Goal: Complete application form

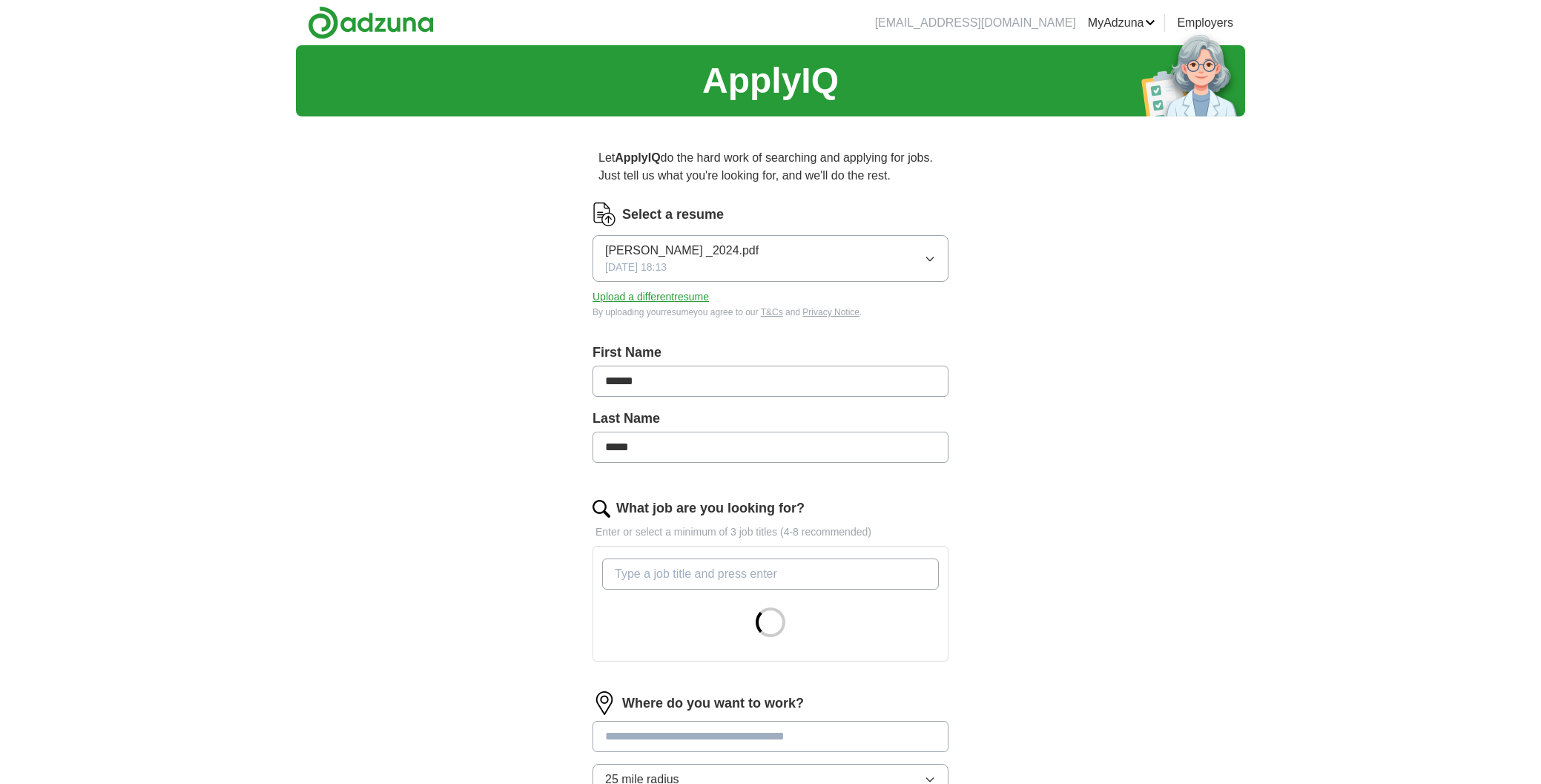
click at [932, 259] on icon "button" at bounding box center [930, 259] width 12 height 12
click at [1024, 275] on div "ApplyIQ Let ApplyIQ do the hard work of searching and applying for jobs. Just t…" at bounding box center [771, 500] width 949 height 910
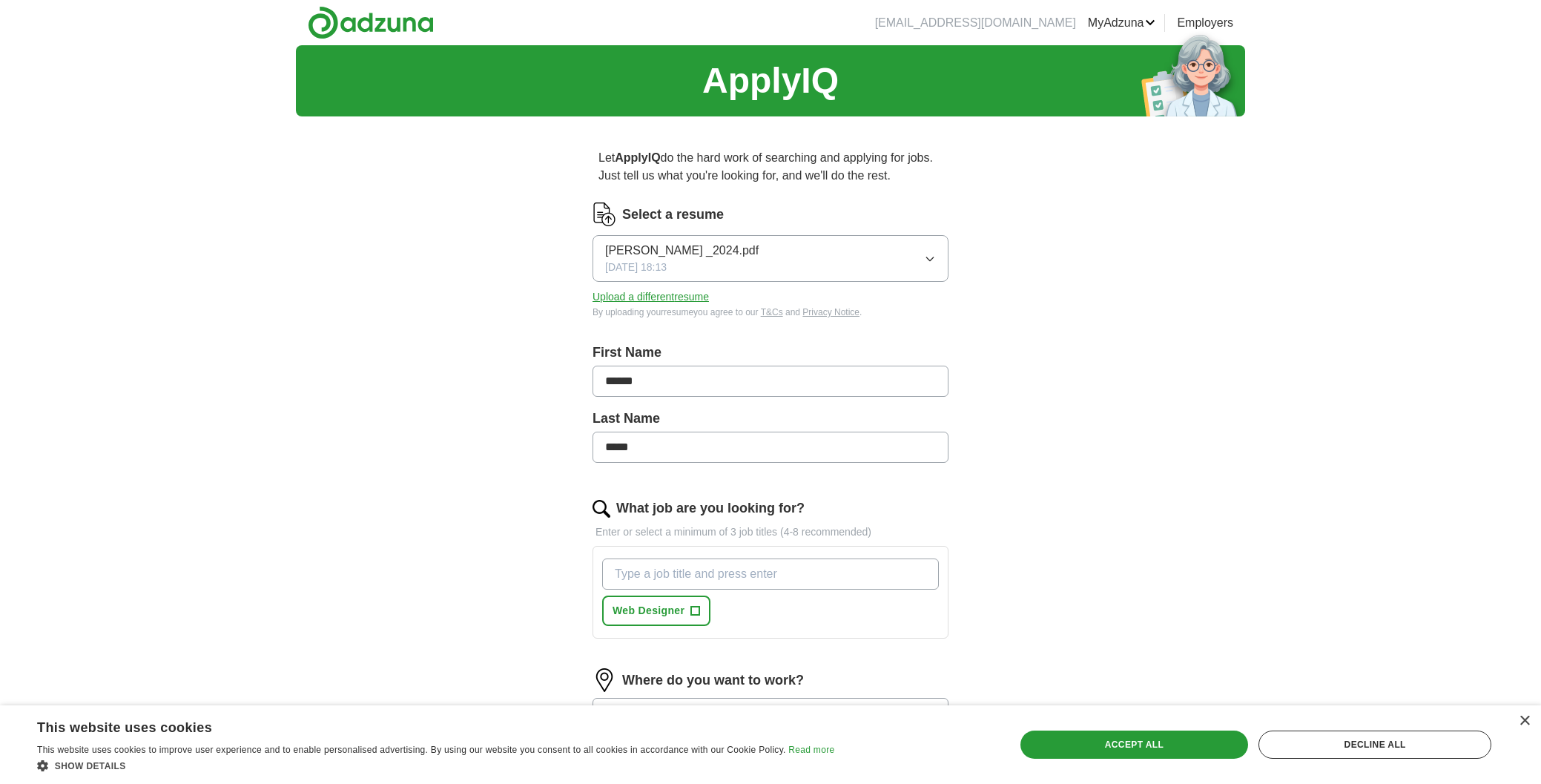
click at [662, 296] on button "Upload a different resume" at bounding box center [651, 297] width 117 height 15
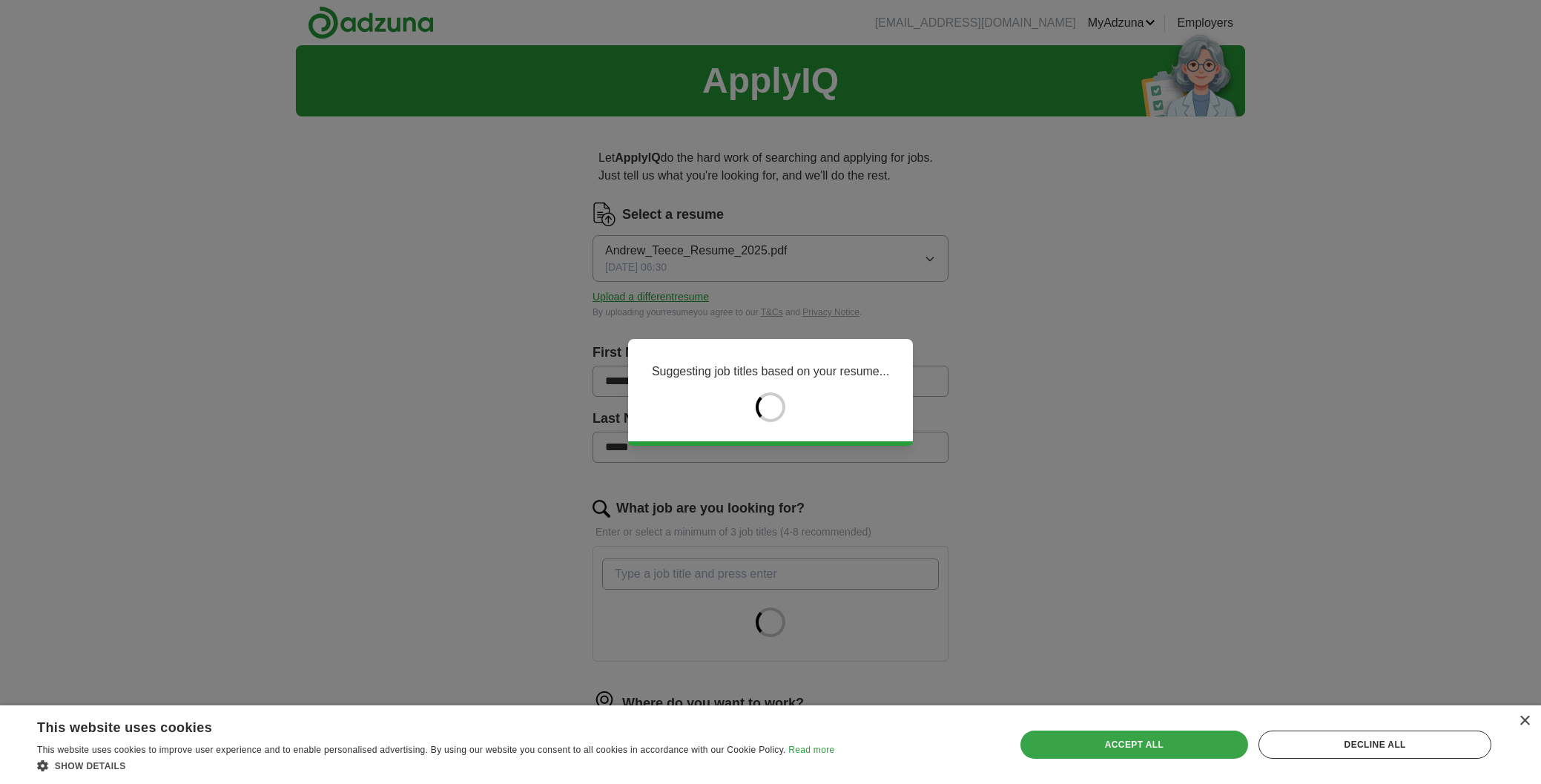
click at [1130, 743] on div "Accept all" at bounding box center [1135, 745] width 228 height 29
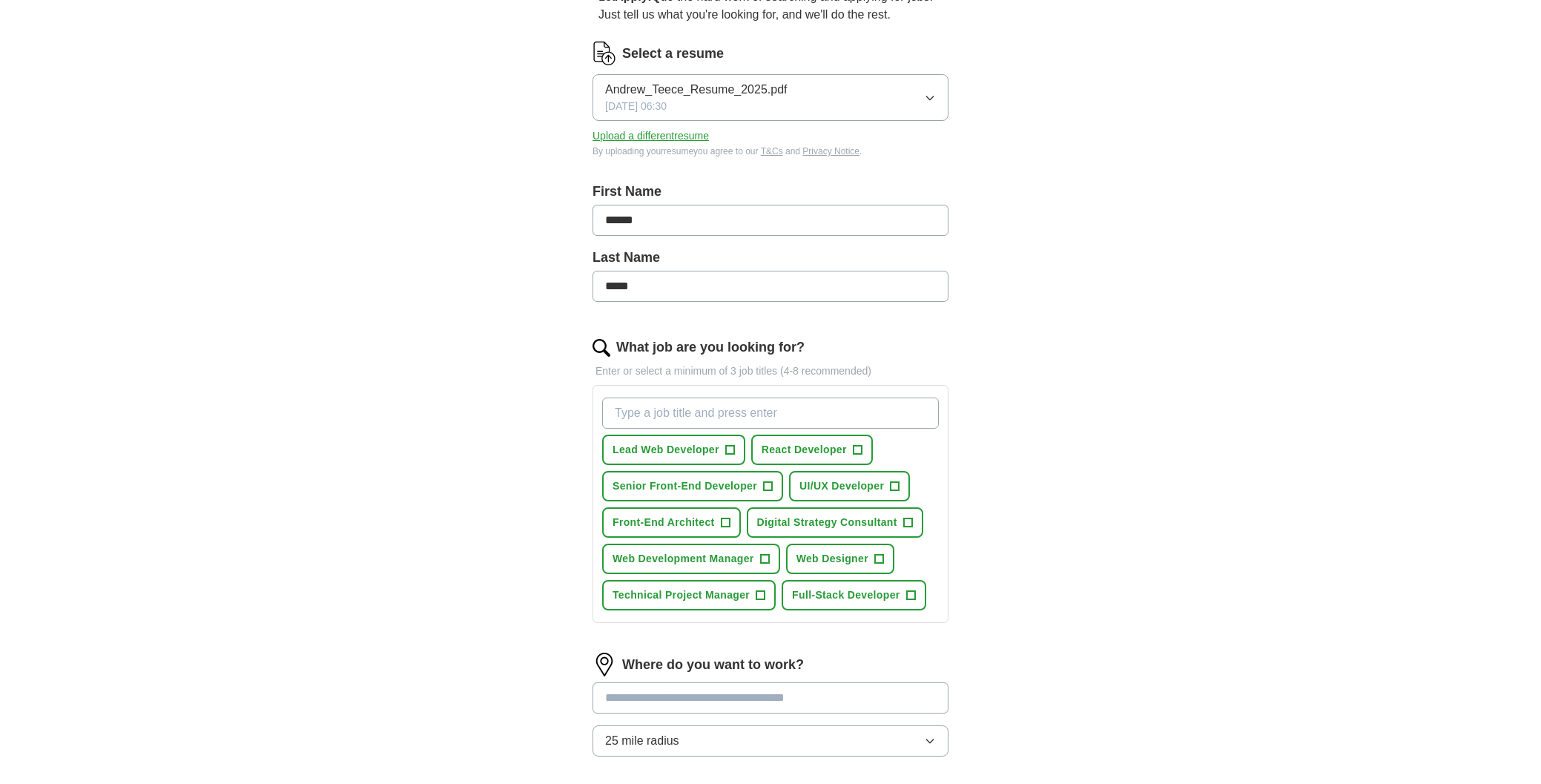
scroll to position [181, 0]
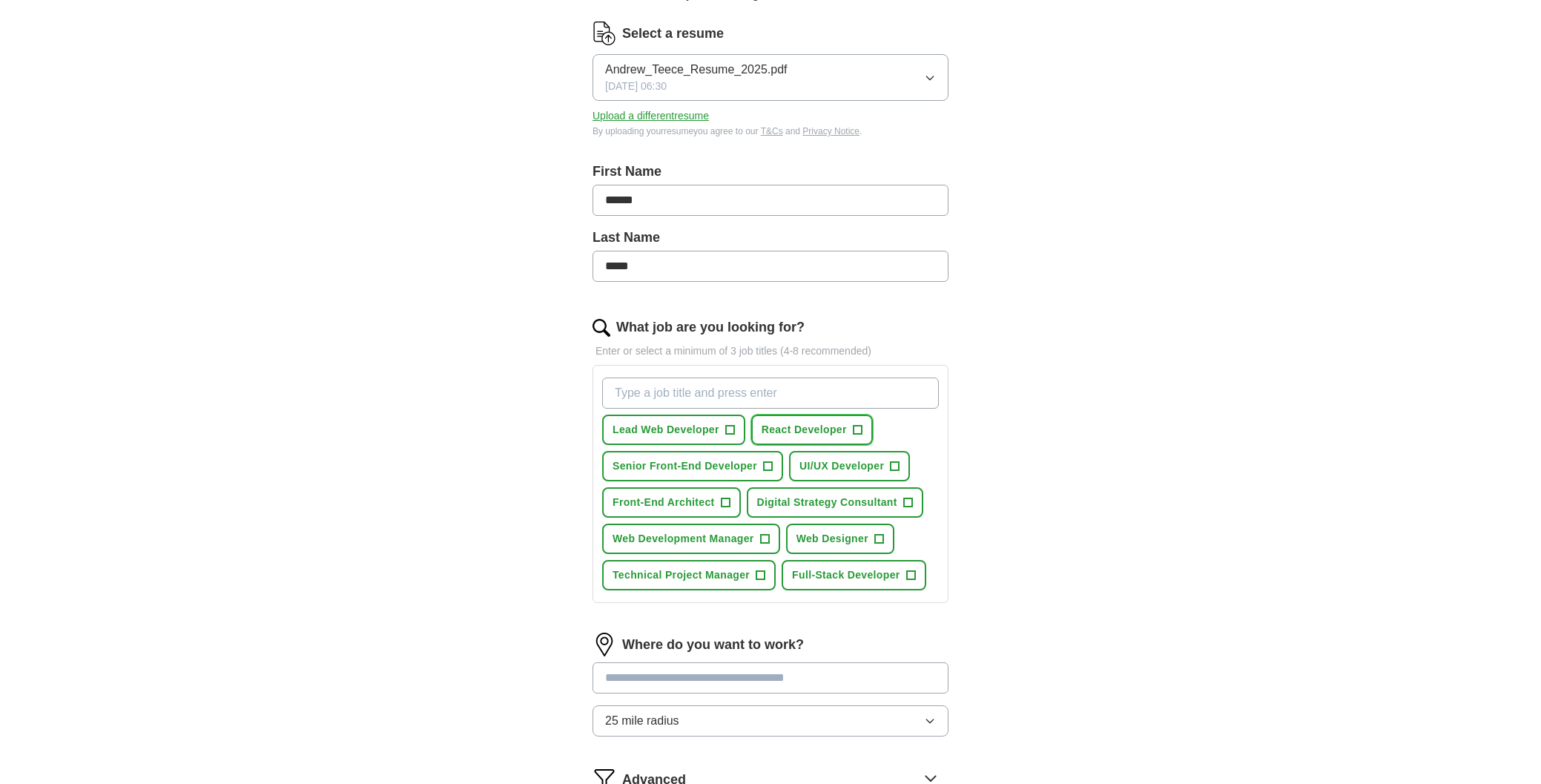
click at [861, 430] on span "+" at bounding box center [857, 430] width 9 height 12
click at [725, 541] on span "Web Development Manager" at bounding box center [684, 539] width 142 height 15
click at [688, 503] on span "Front-End Architect" at bounding box center [664, 502] width 103 height 15
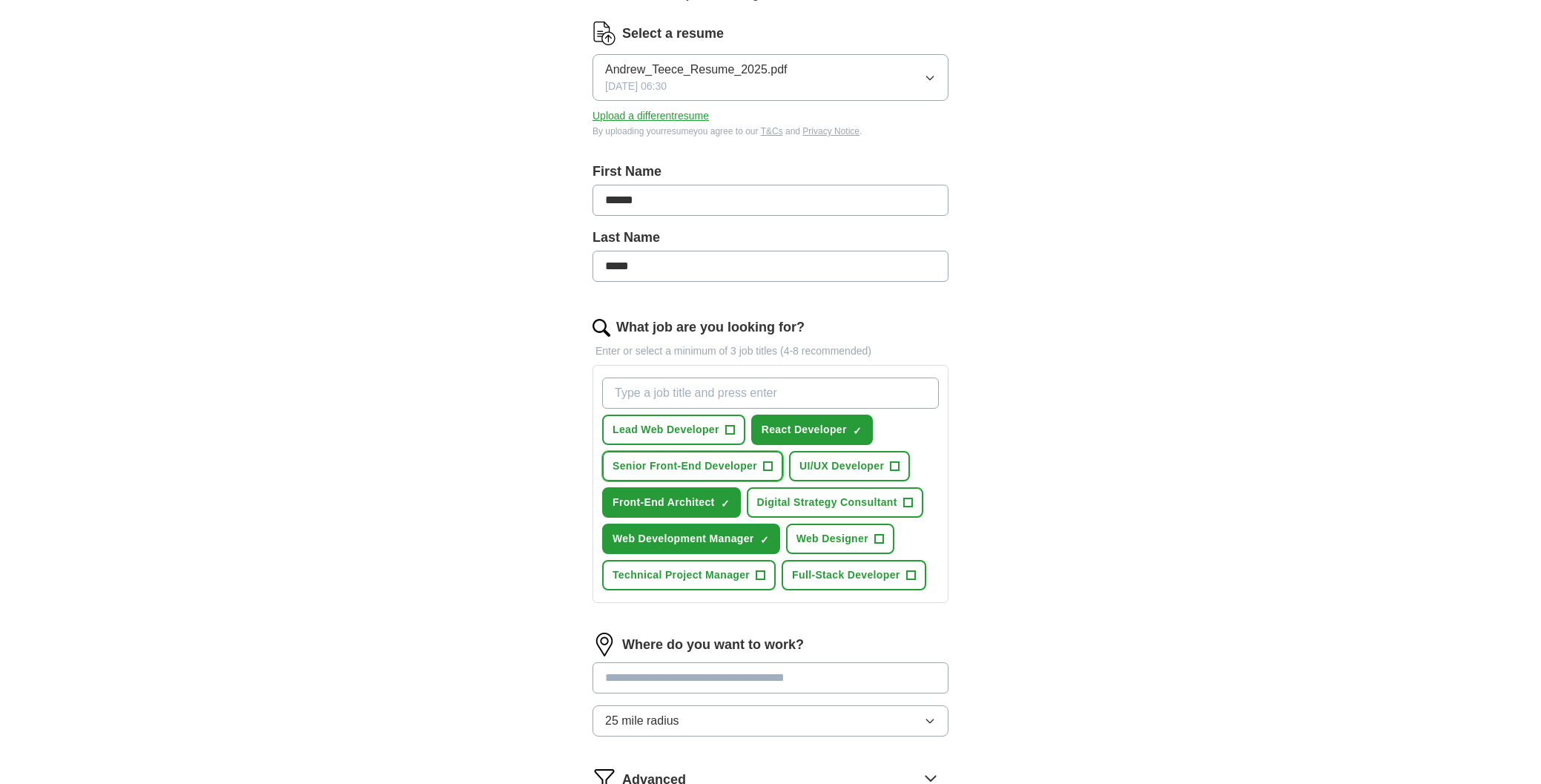
click at [705, 468] on span "Senior Front-End Developer" at bounding box center [684, 466] width 144 height 15
click at [685, 429] on span "Lead Web Developer" at bounding box center [666, 430] width 106 height 15
click at [838, 463] on span "UI/UX Developer" at bounding box center [842, 466] width 85 height 15
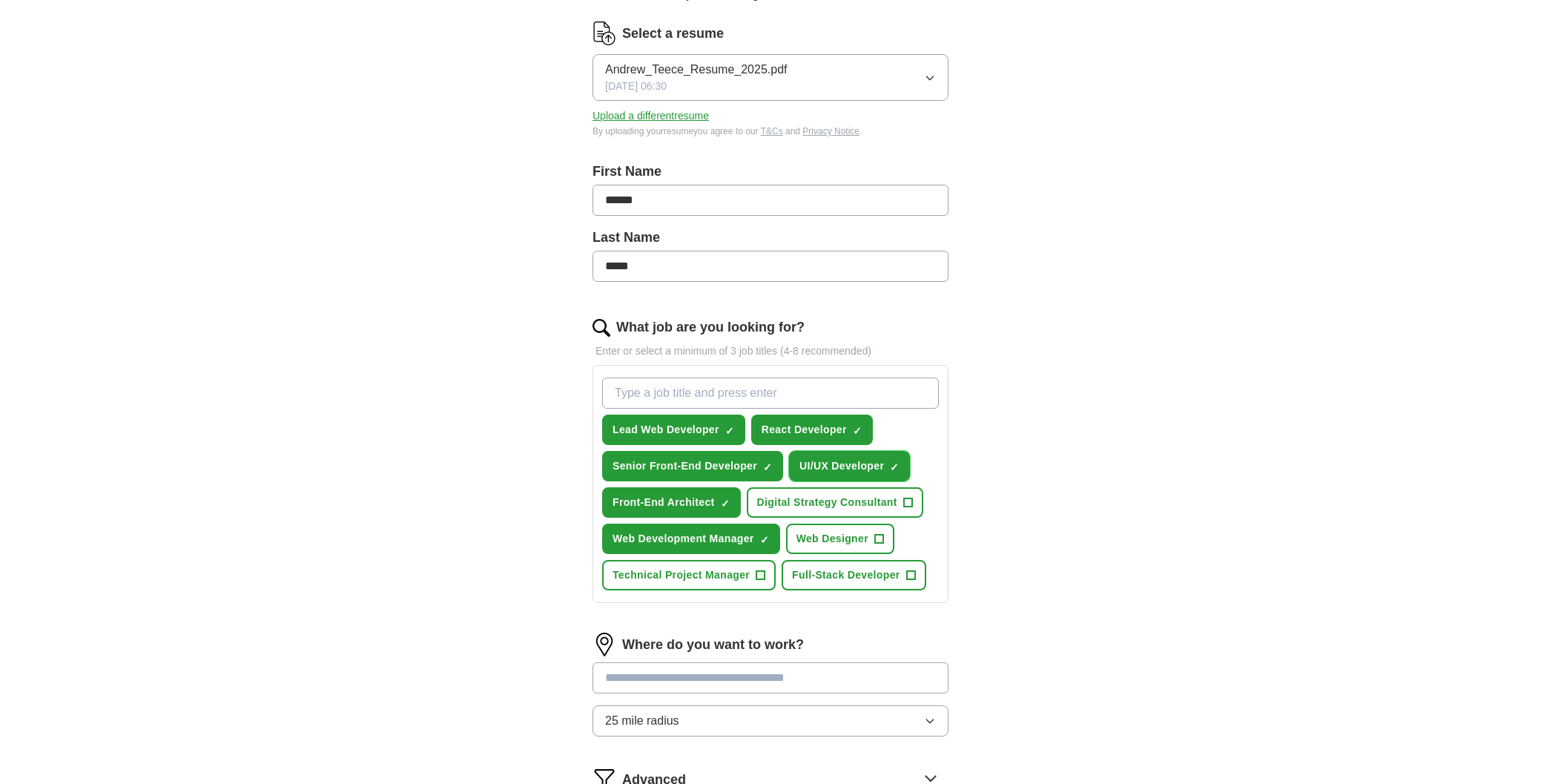
click at [889, 463] on button "UI/UX Developer ✓ ×" at bounding box center [850, 465] width 121 height 30
click at [725, 386] on input "What job are you looking for?" at bounding box center [771, 393] width 336 height 31
type input "Frontend Web Developer"
click at [1057, 570] on div "ApplyIQ Let ApplyIQ do the hard work of searching and applying for jobs. Just t…" at bounding box center [771, 380] width 949 height 1032
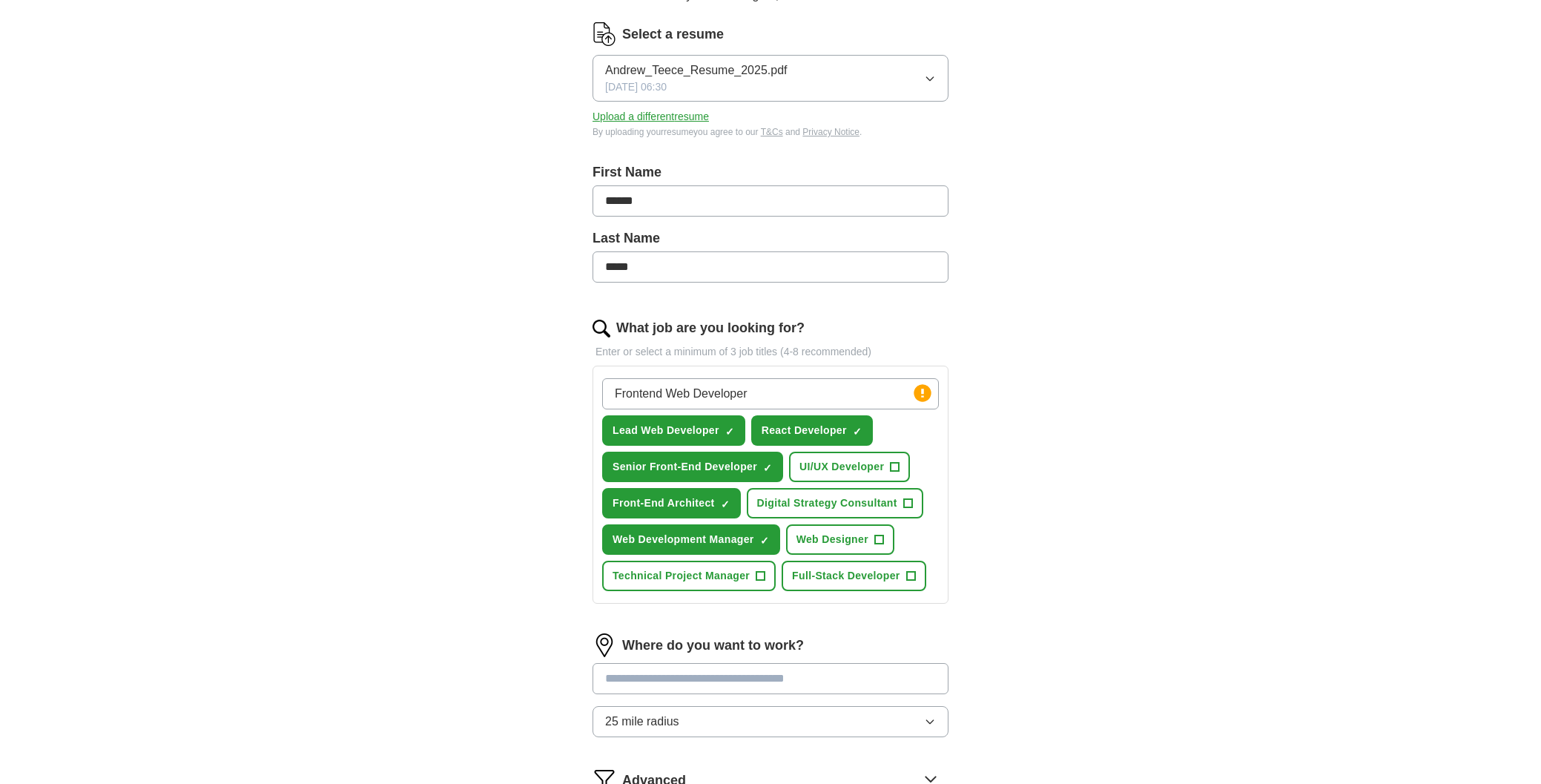
click at [805, 397] on input "Frontend Web Developer" at bounding box center [771, 394] width 336 height 31
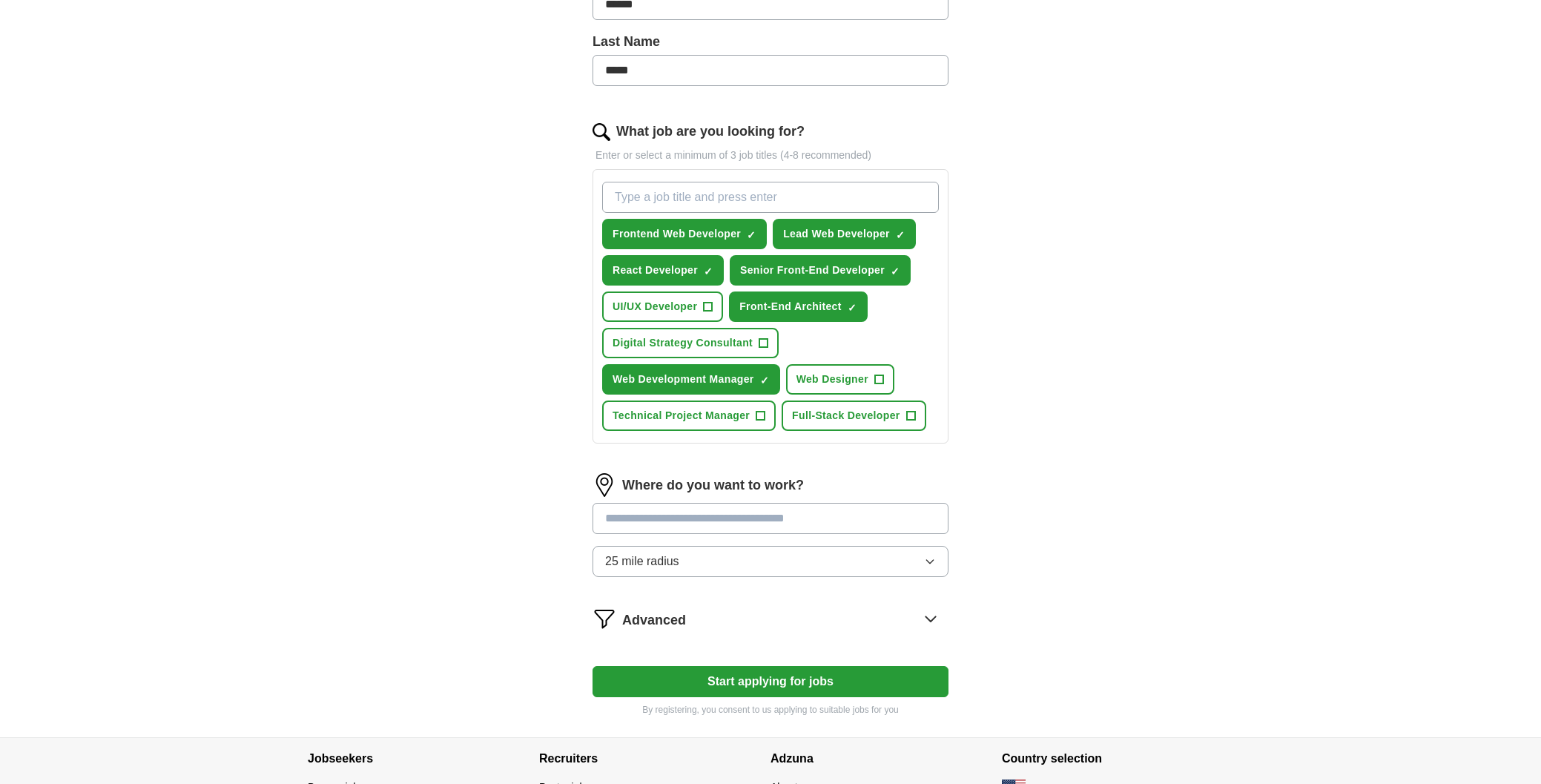
scroll to position [397, 0]
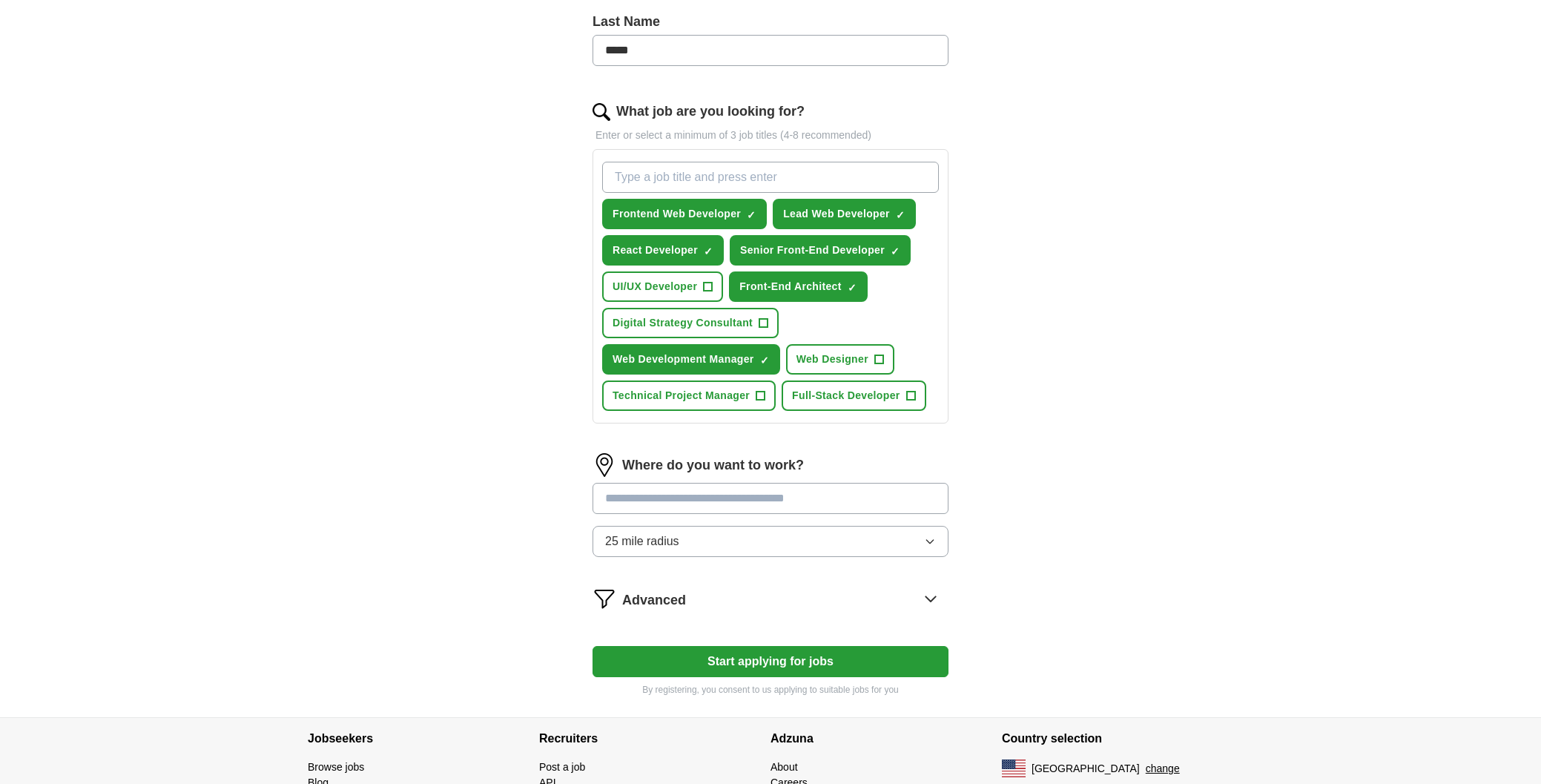
click at [796, 498] on input "text" at bounding box center [770, 498] width 356 height 31
click at [776, 546] on button "25 mile radius" at bounding box center [770, 542] width 356 height 31
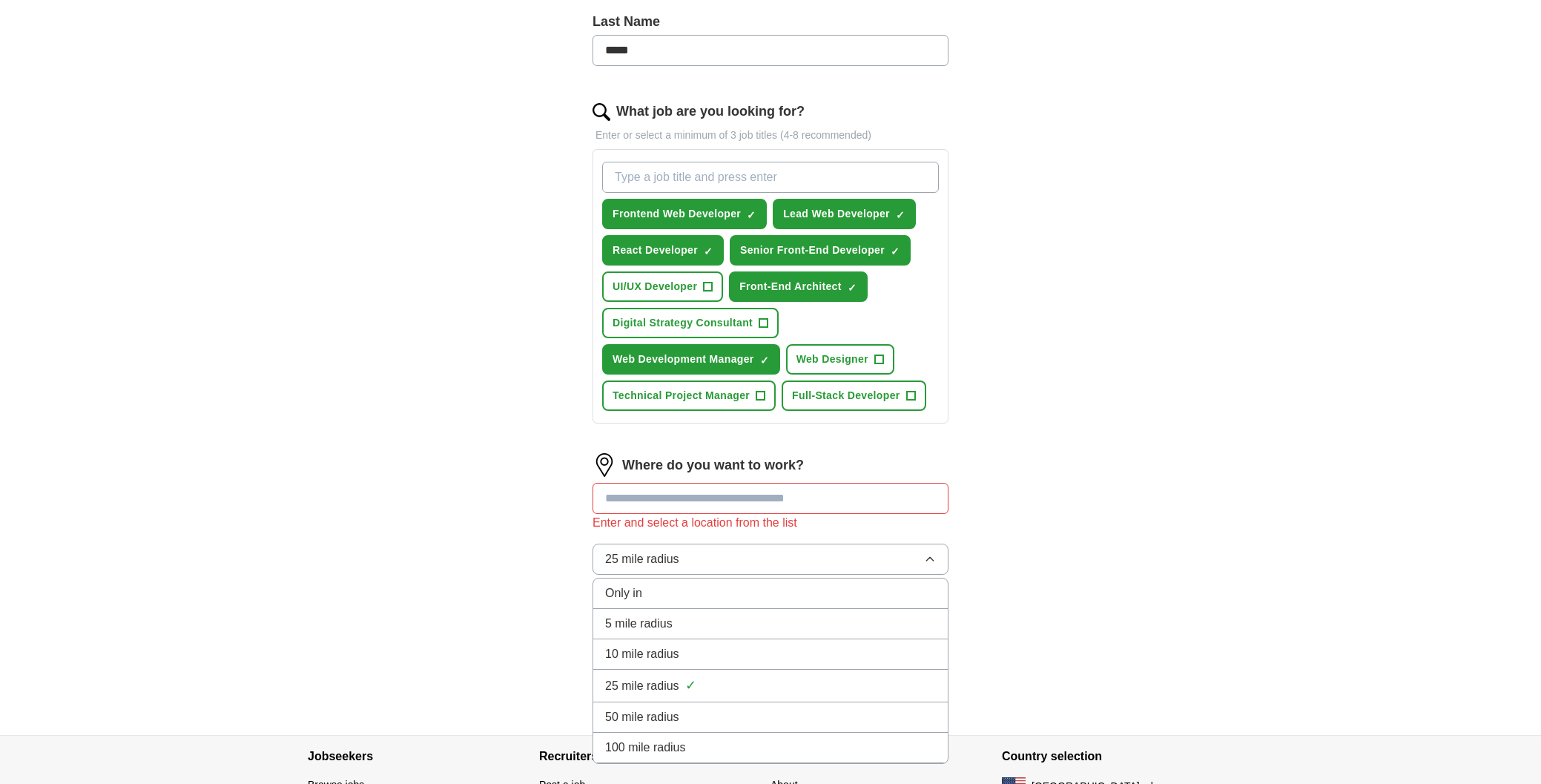
click at [775, 749] on div "100 mile radius" at bounding box center [770, 747] width 331 height 18
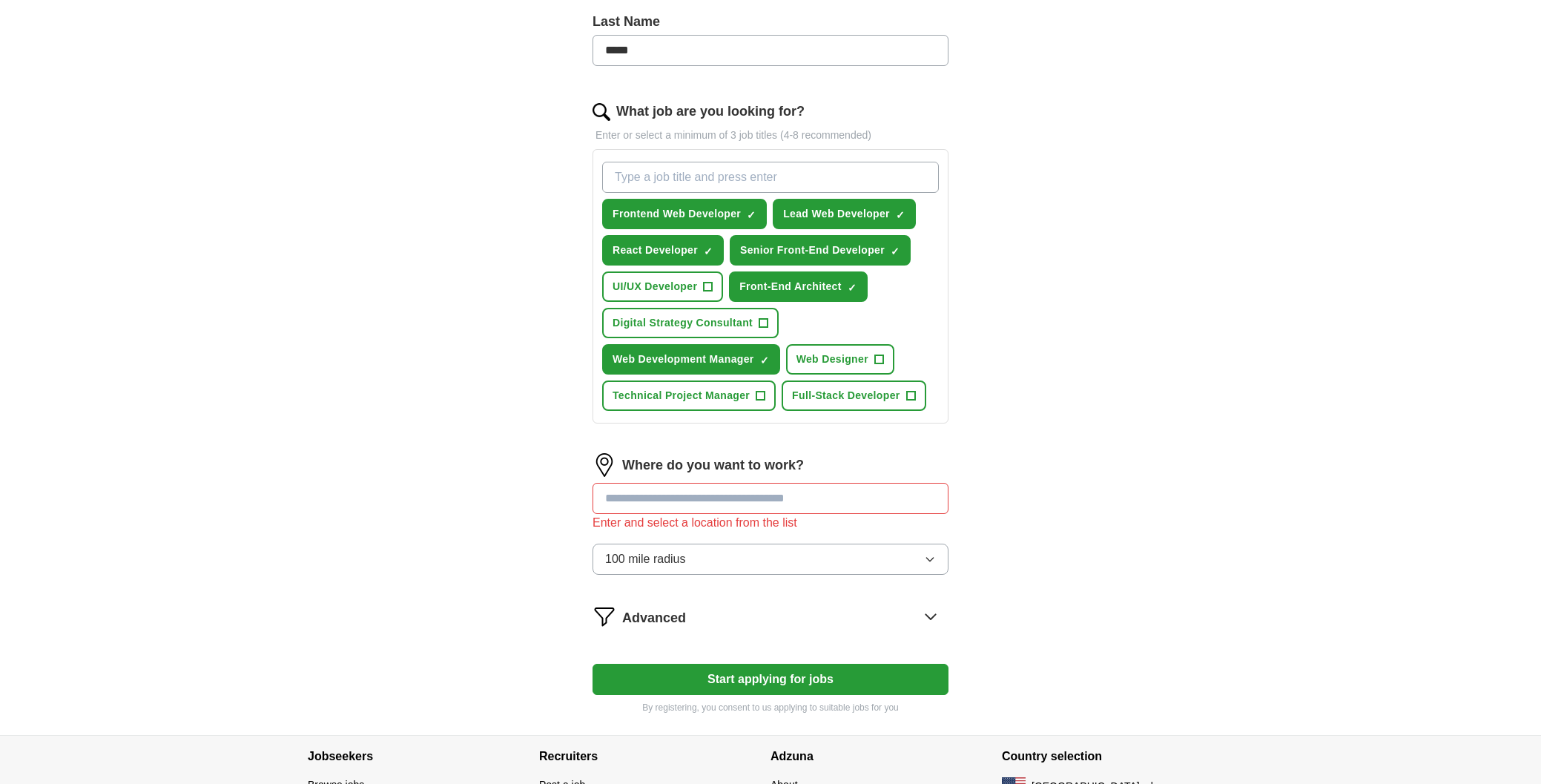
click at [708, 502] on input "text" at bounding box center [770, 498] width 356 height 31
type input "*******"
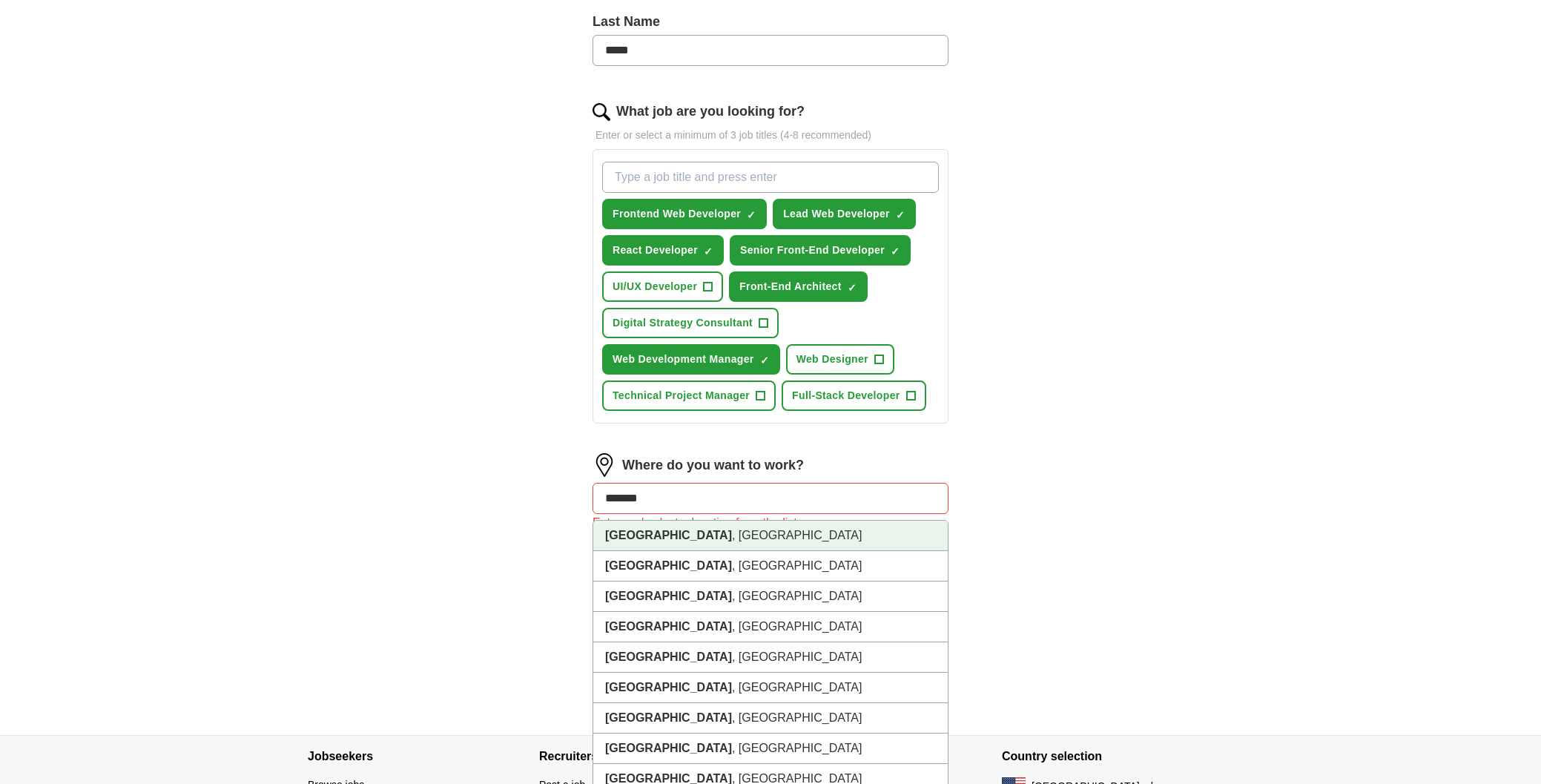
click at [678, 543] on li "[GEOGRAPHIC_DATA] , [GEOGRAPHIC_DATA]" at bounding box center [770, 536] width 354 height 30
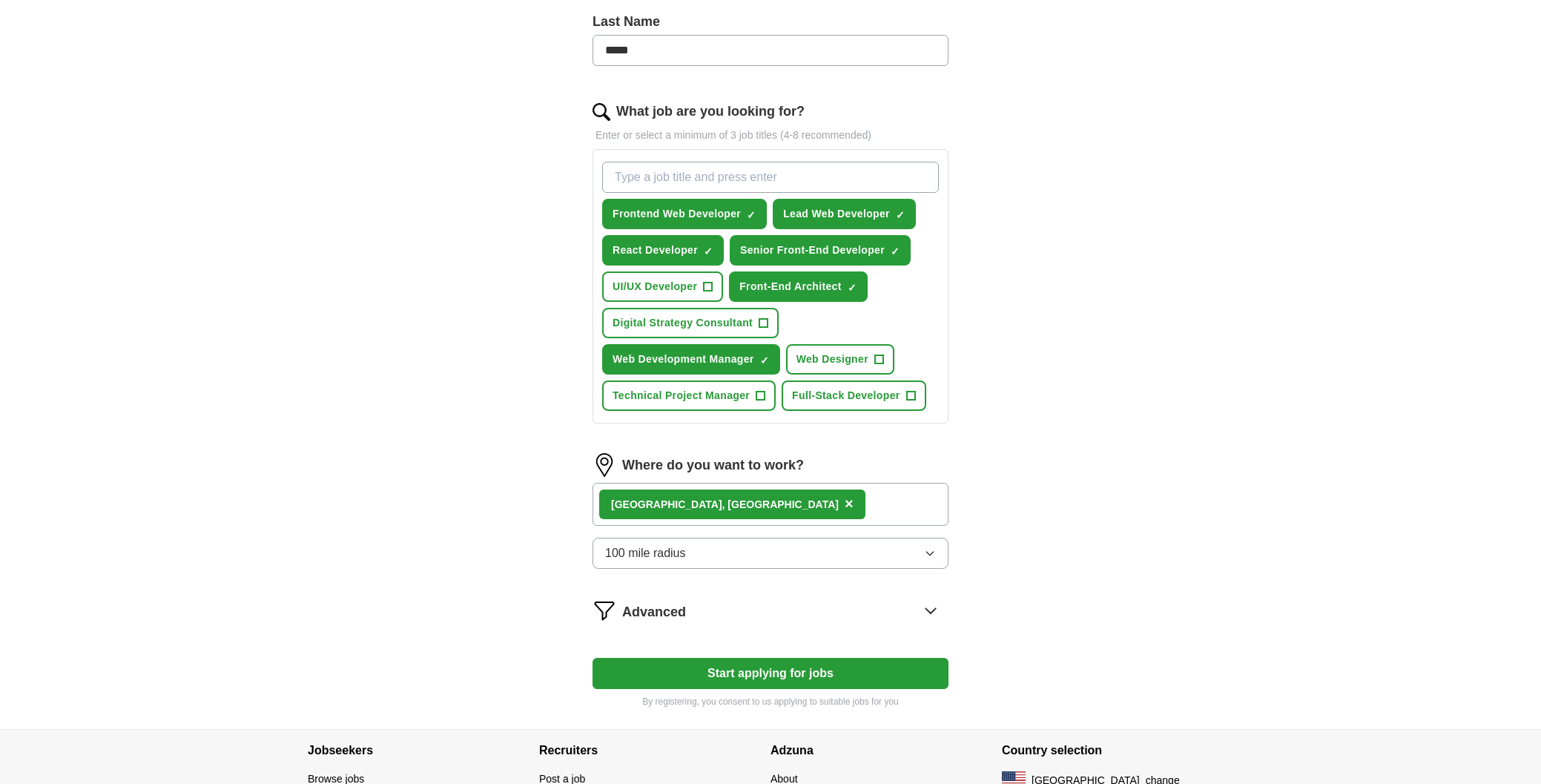
click at [746, 606] on div "Advanced" at bounding box center [785, 610] width 326 height 24
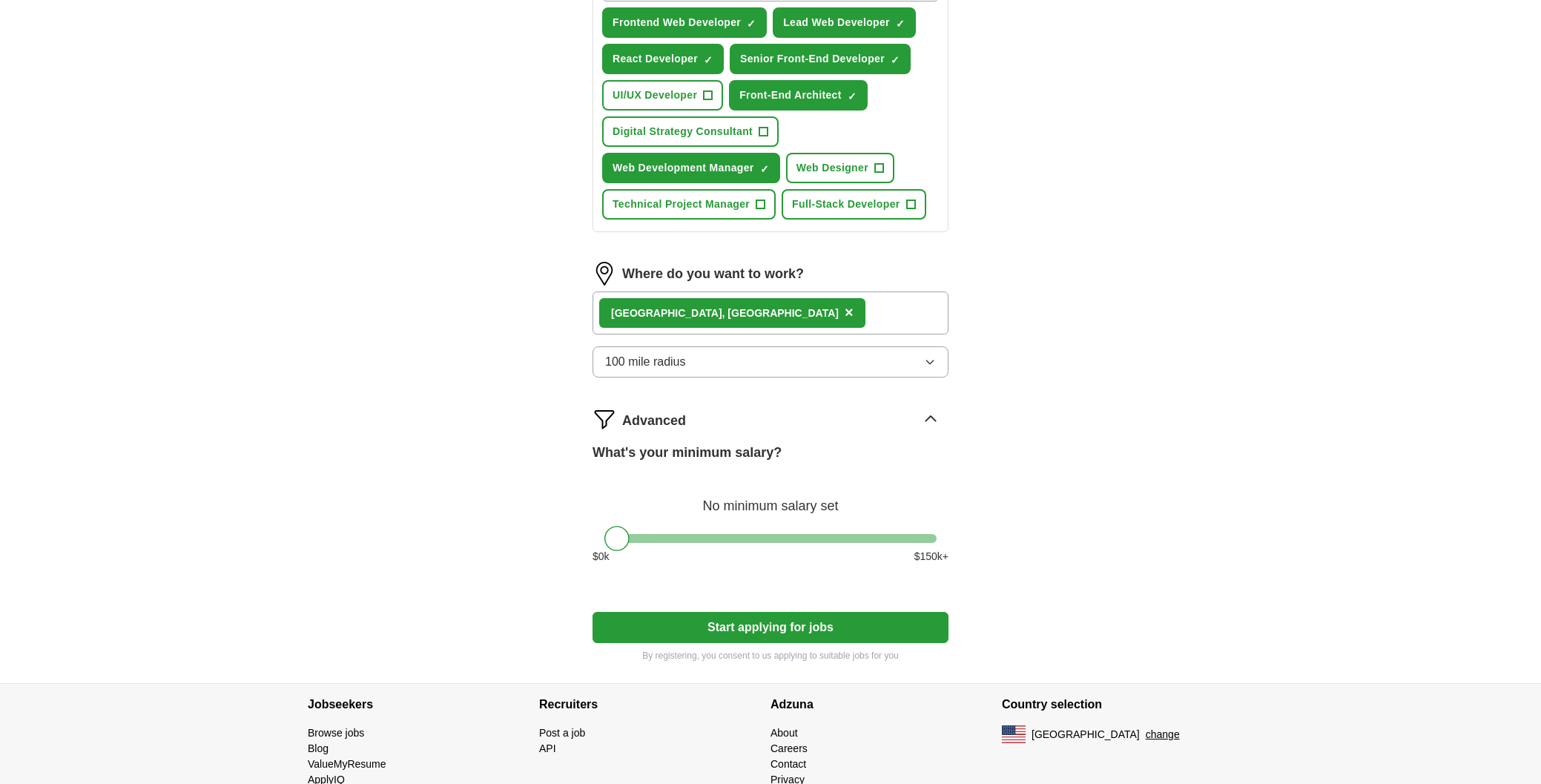
scroll to position [637, 0]
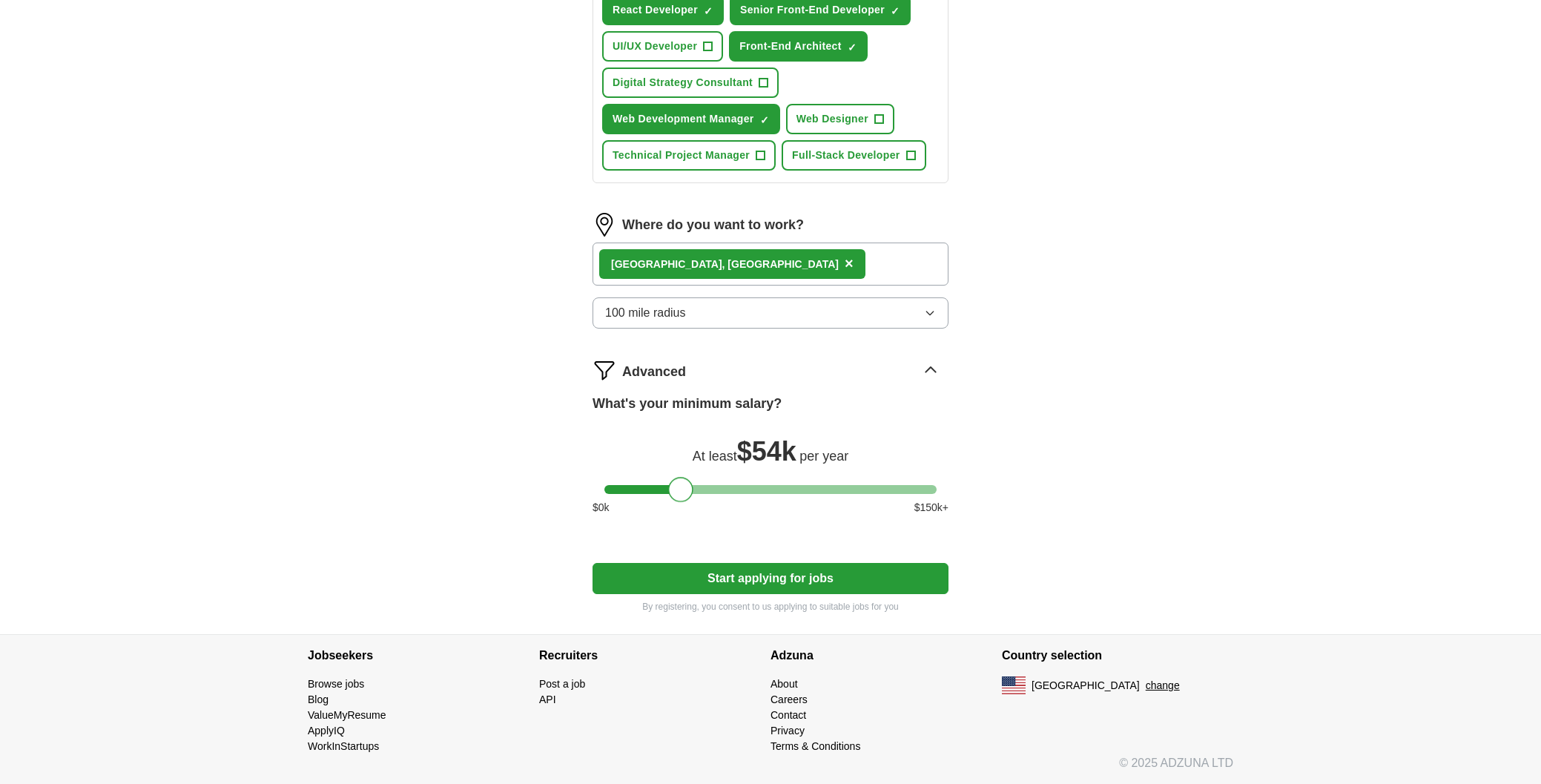
drag, startPoint x: 615, startPoint y: 488, endPoint x: 679, endPoint y: 492, distance: 64.1
click at [679, 492] on div at bounding box center [681, 489] width 25 height 25
click at [682, 492] on div at bounding box center [683, 489] width 25 height 25
click at [785, 580] on button "Start applying for jobs" at bounding box center [770, 579] width 356 height 31
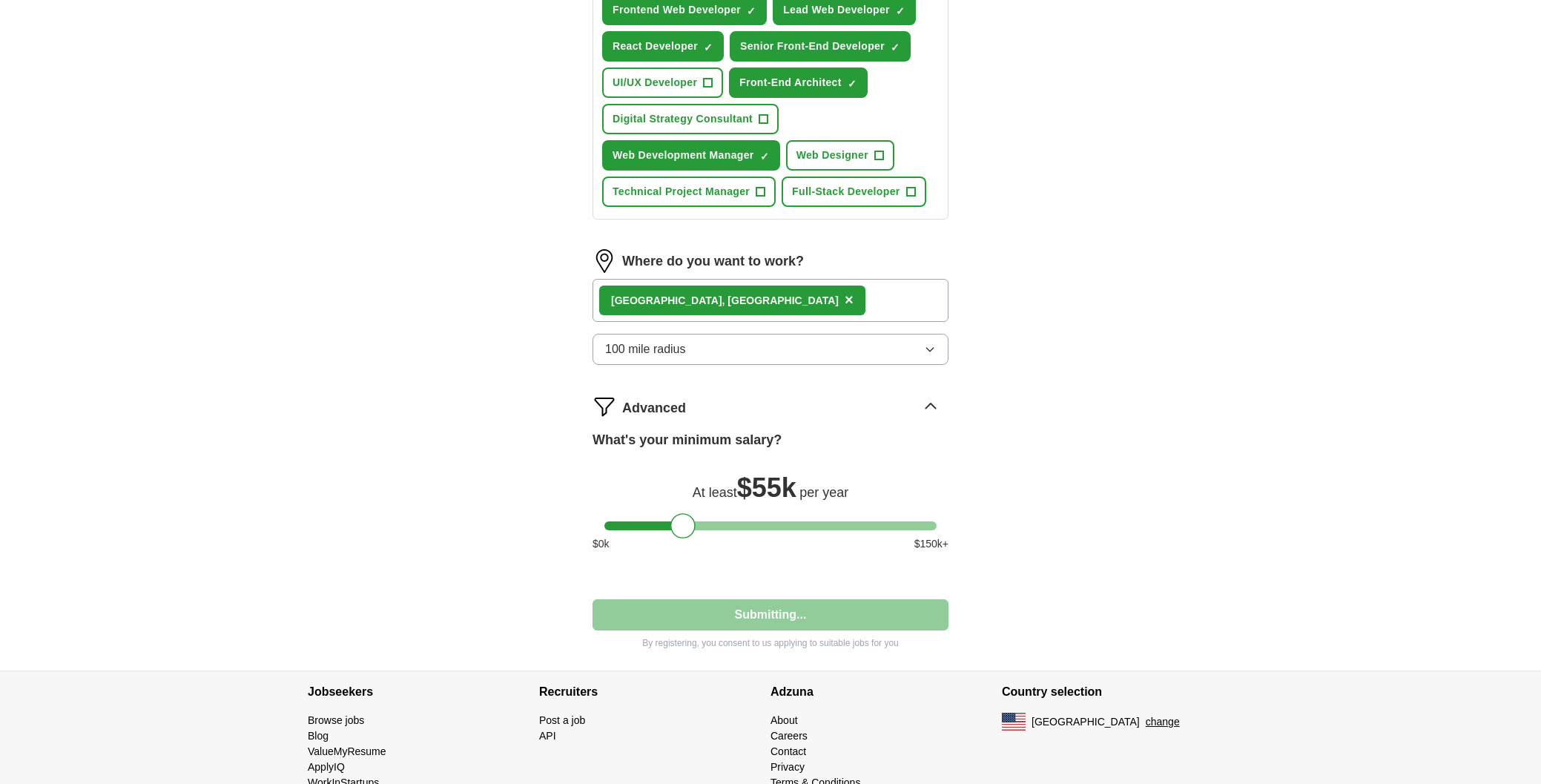
select select "**"
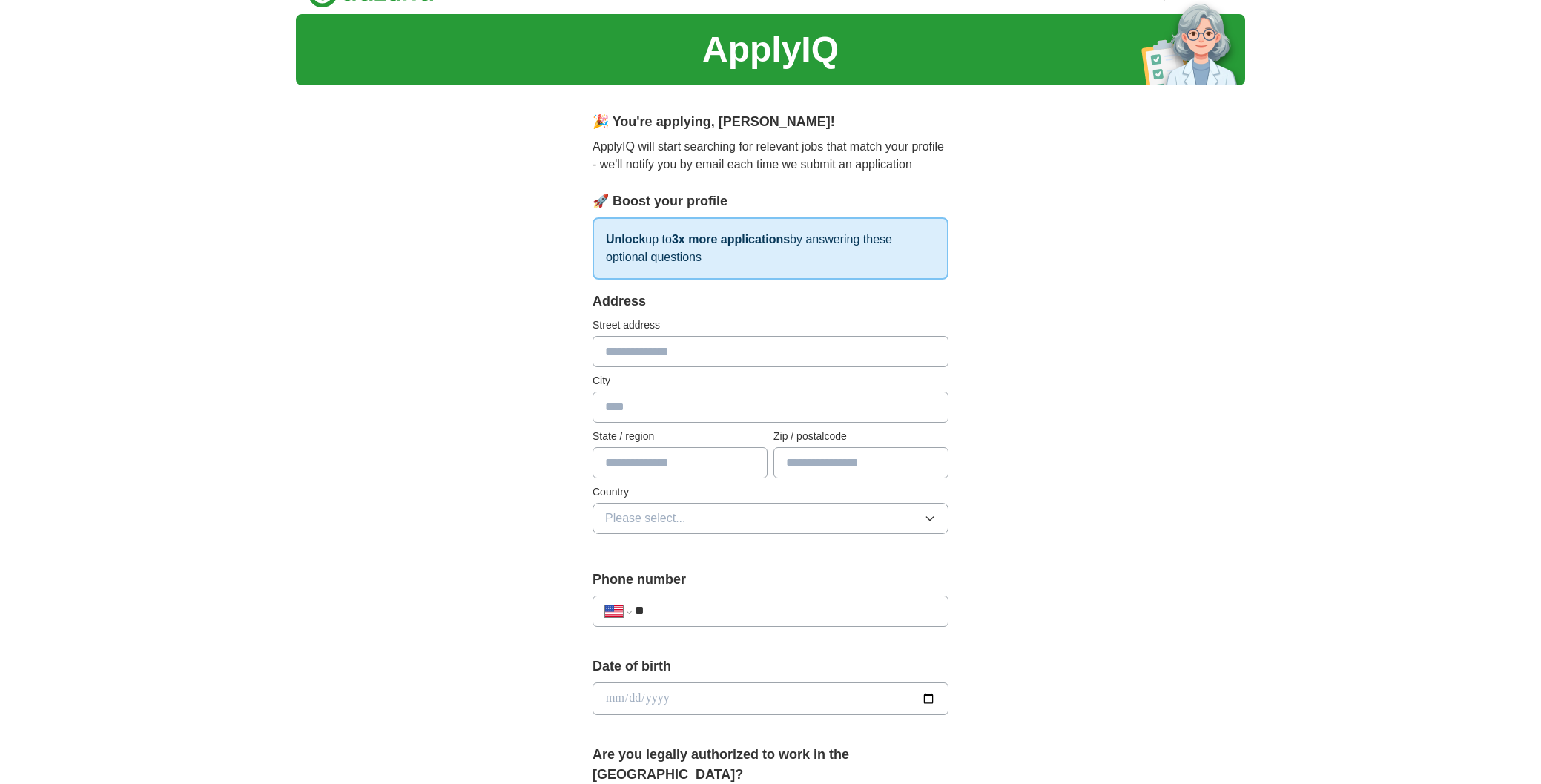
scroll to position [0, 0]
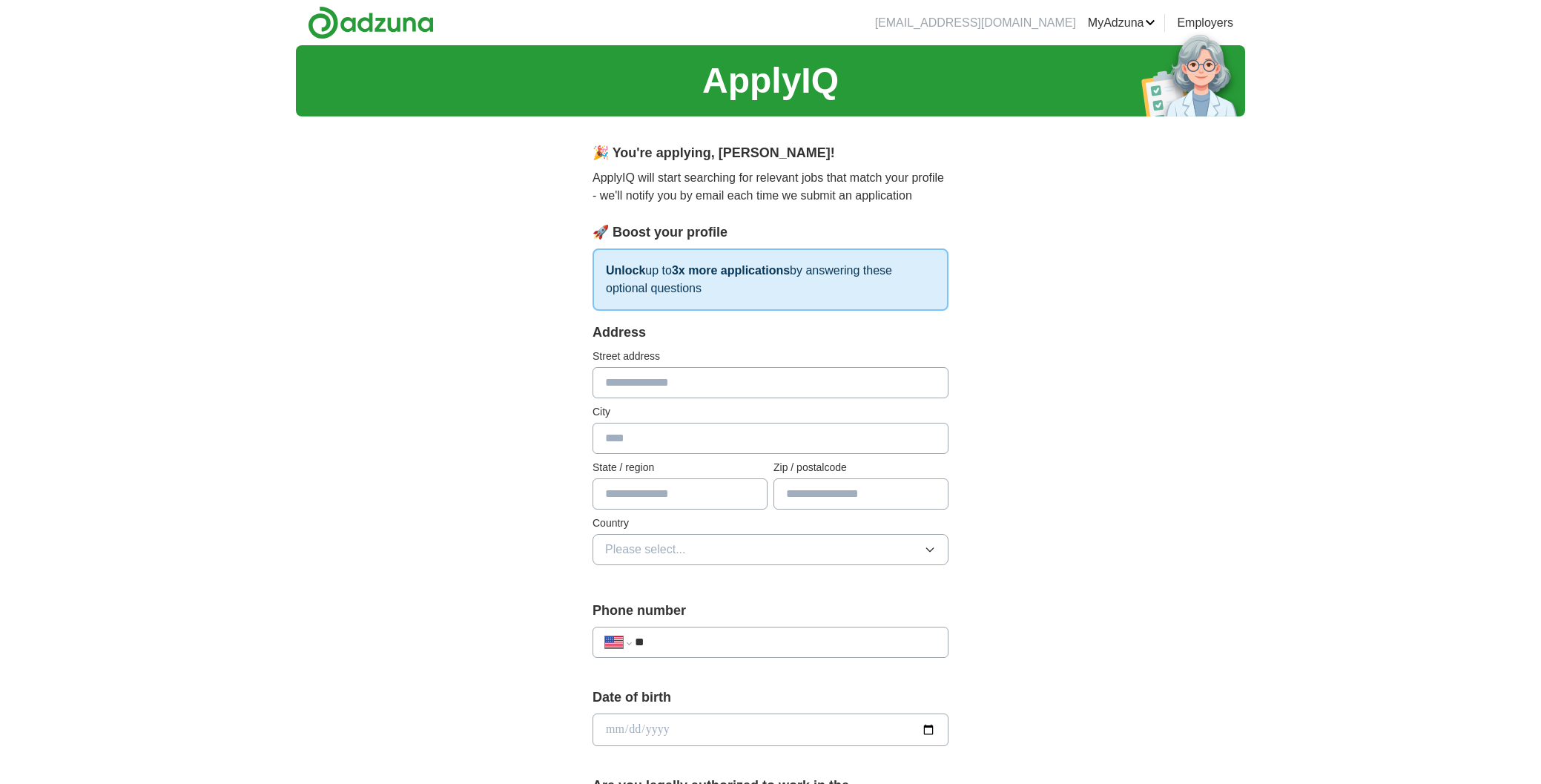
click at [725, 387] on input "text" at bounding box center [770, 383] width 356 height 31
type input "**********"
type input "********"
type input "**"
type input "*****"
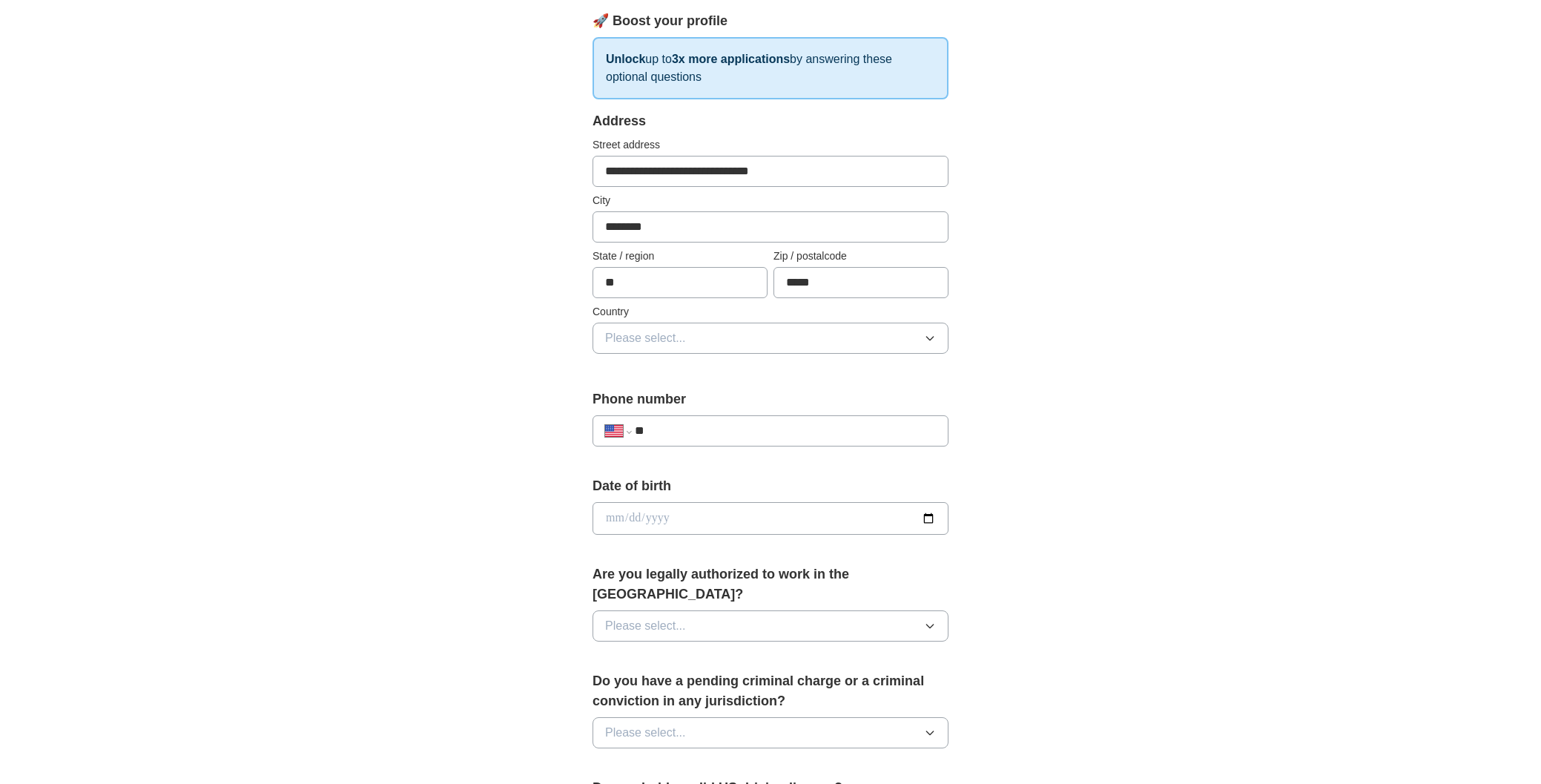
scroll to position [218, 0]
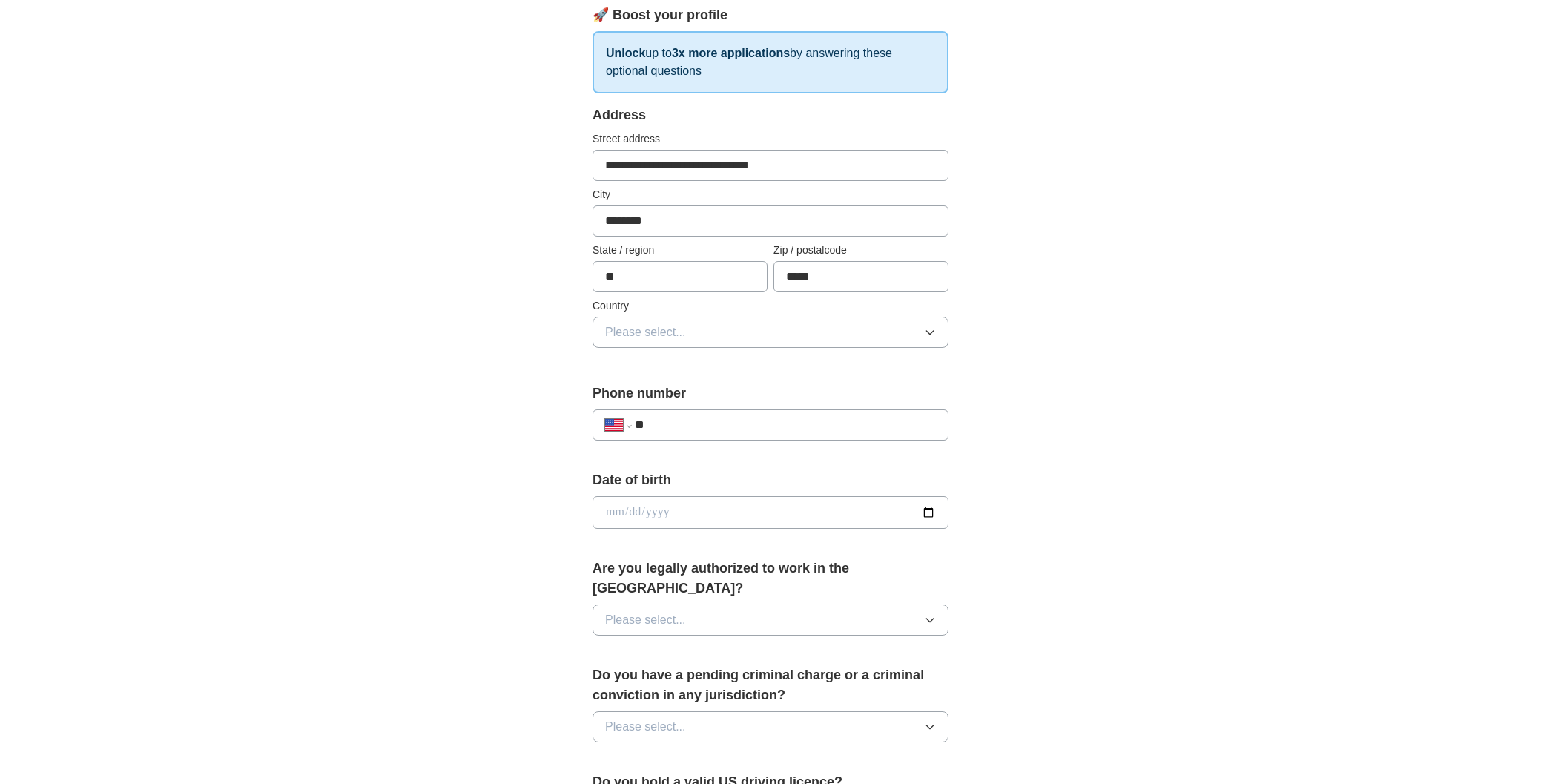
click at [705, 429] on input "**" at bounding box center [786, 424] width 301 height 18
type input "**********"
click at [737, 512] on input "date" at bounding box center [770, 512] width 356 height 32
type input "**********"
click at [751, 604] on button "Please select..." at bounding box center [770, 620] width 356 height 31
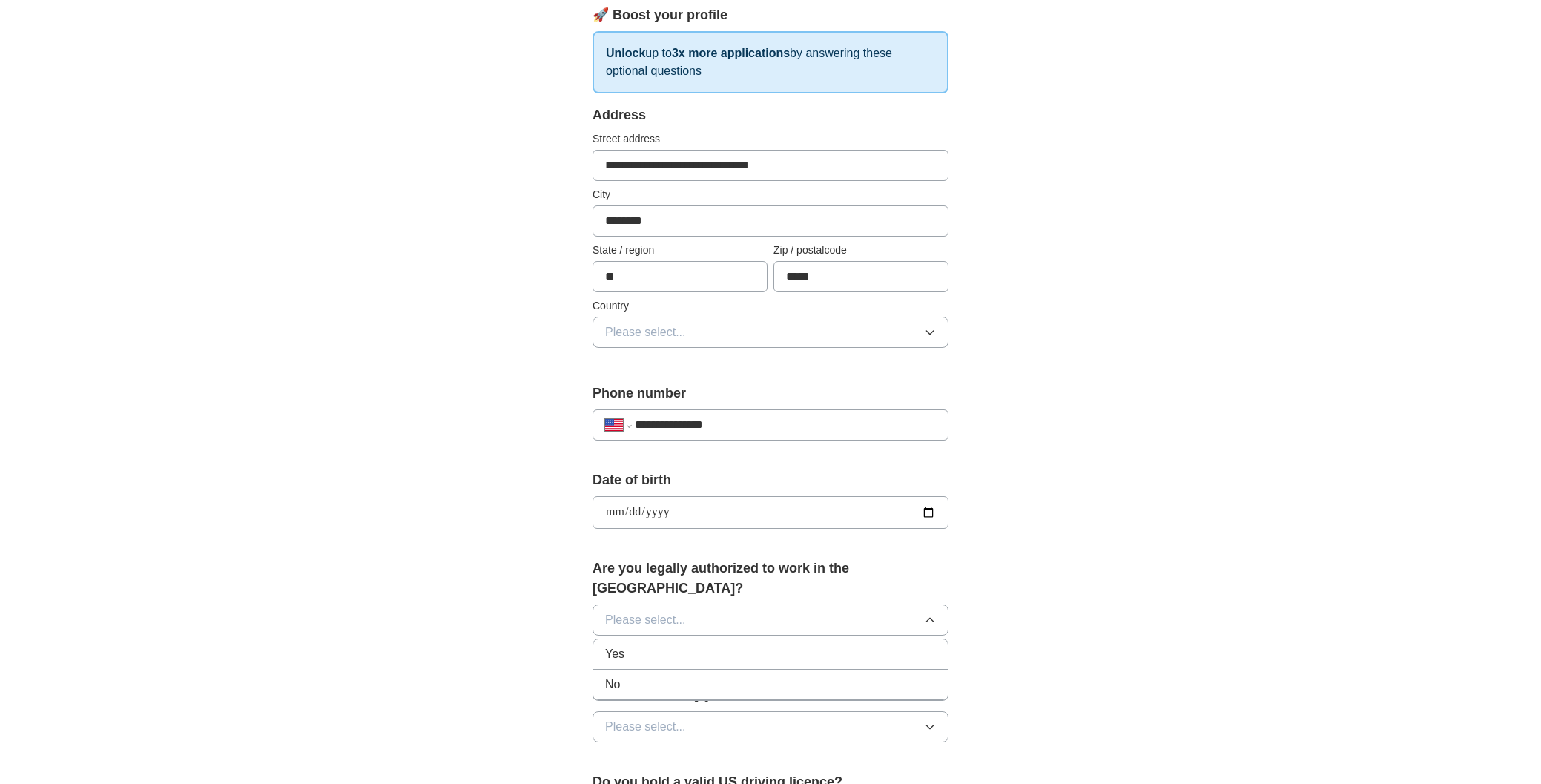
click at [681, 645] on div "Yes" at bounding box center [770, 654] width 331 height 18
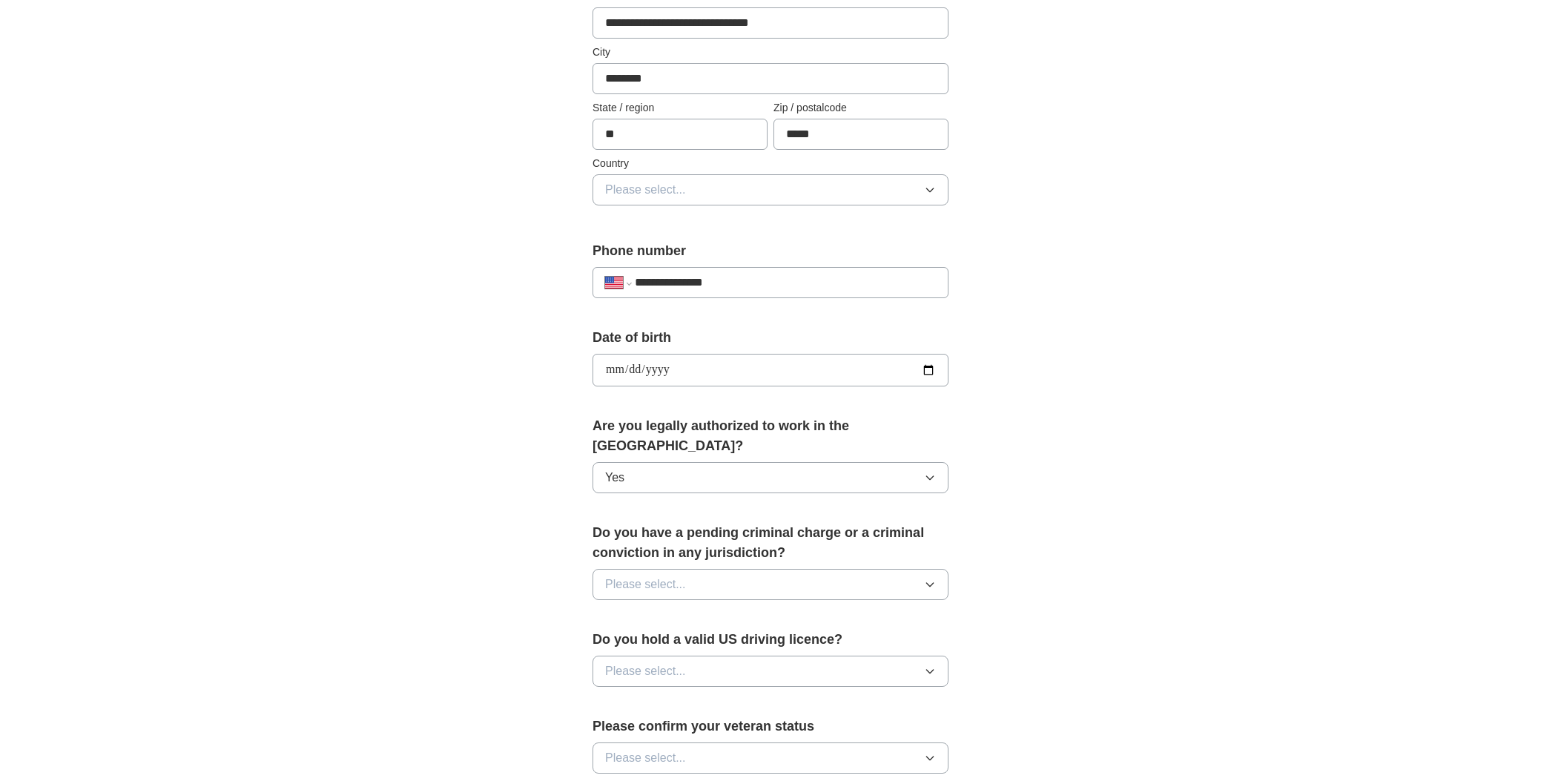
drag, startPoint x: 923, startPoint y: 560, endPoint x: 776, endPoint y: 564, distance: 147.1
click at [911, 569] on button "Please select..." at bounding box center [770, 584] width 356 height 31
click at [667, 640] on div "No" at bounding box center [770, 649] width 331 height 18
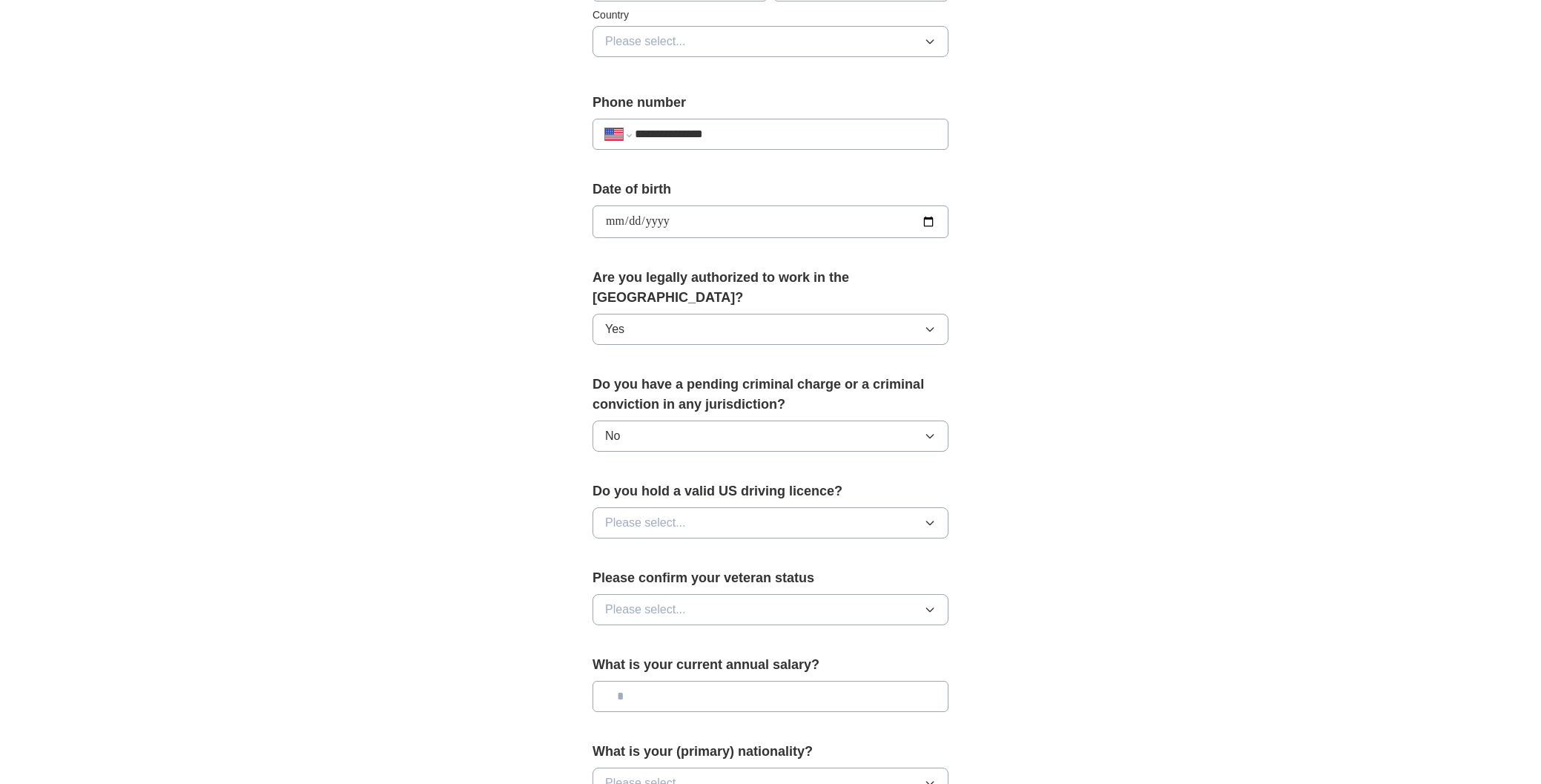
scroll to position [509, 0]
drag, startPoint x: 914, startPoint y: 507, endPoint x: 891, endPoint y: 507, distance: 23.0
click at [914, 507] on button "Please select..." at bounding box center [770, 522] width 356 height 31
click at [613, 547] on span "Yes" at bounding box center [614, 556] width 19 height 18
click at [903, 593] on button "Please select..." at bounding box center [770, 609] width 356 height 31
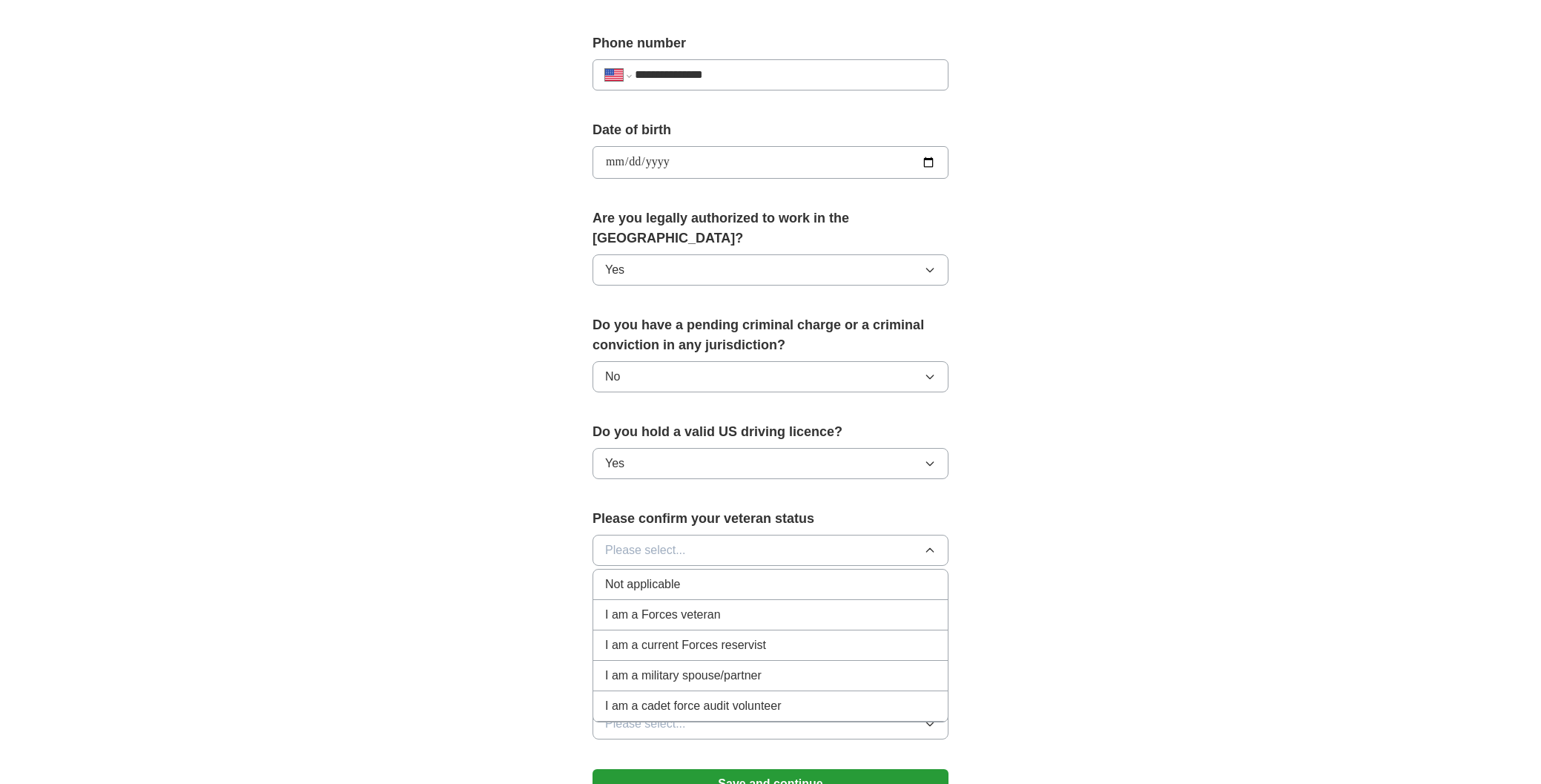
scroll to position [582, 0]
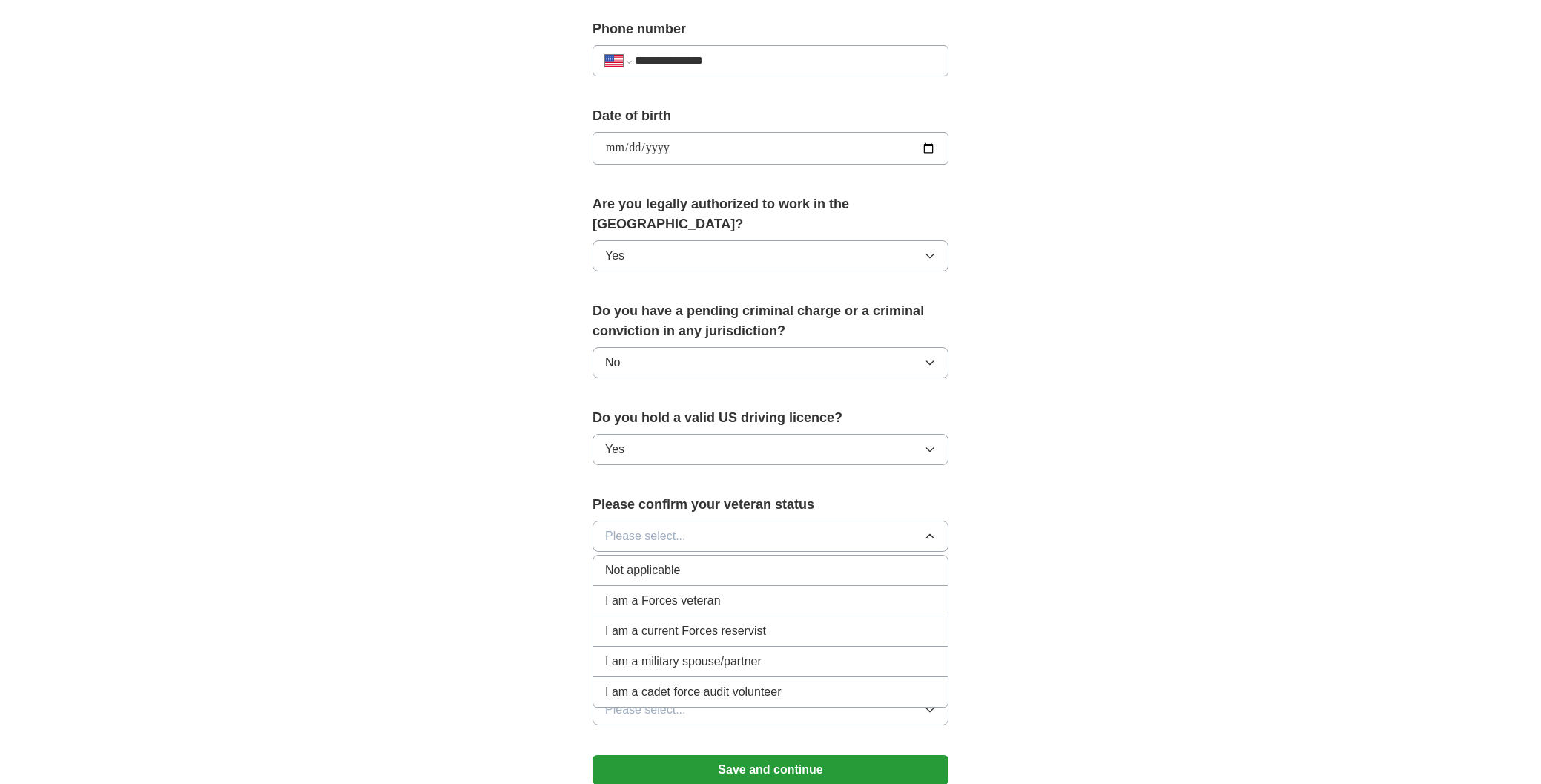
click at [637, 562] on span "Not applicable" at bounding box center [642, 570] width 75 height 18
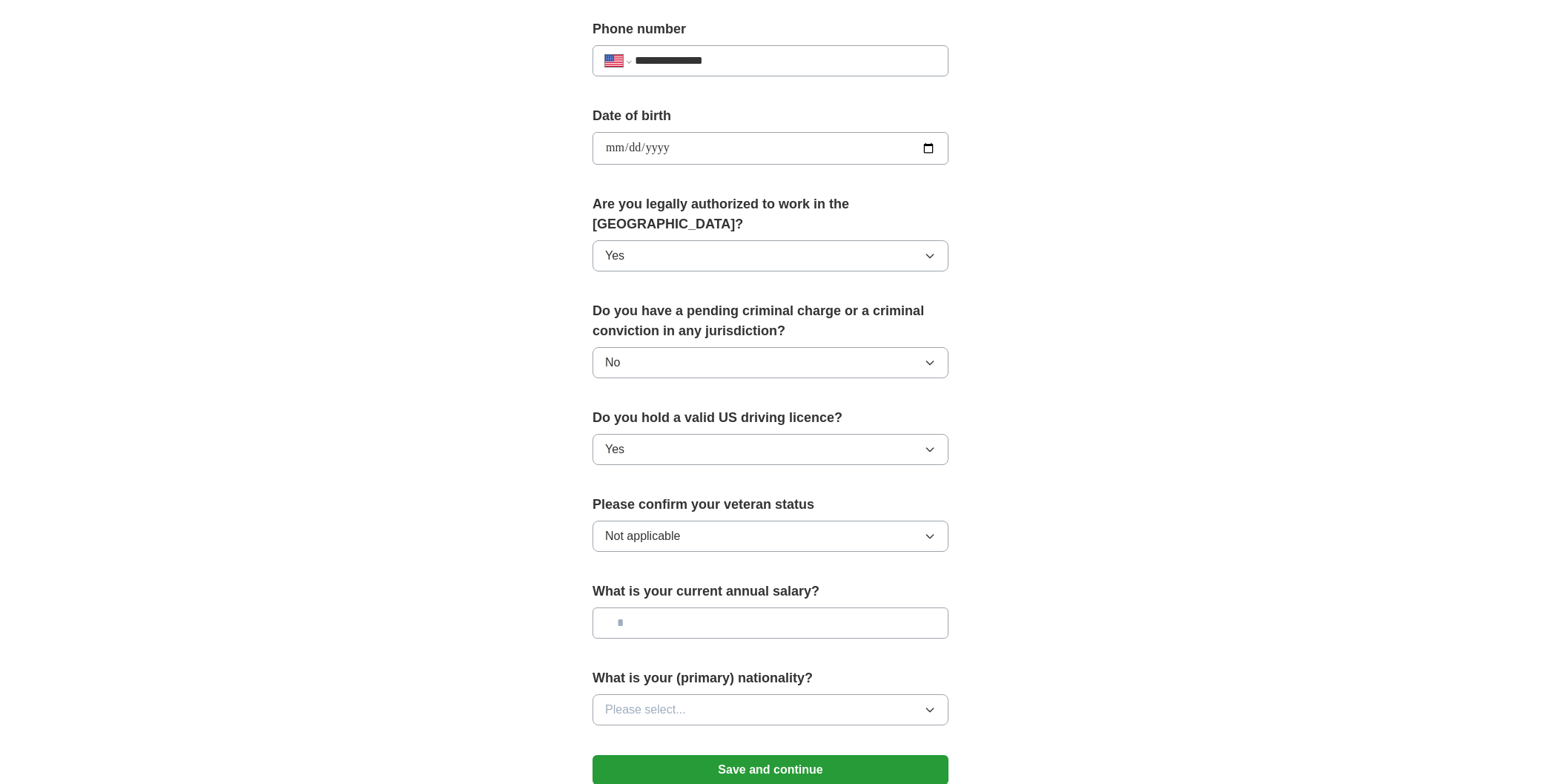
click at [833, 607] on input "text" at bounding box center [770, 623] width 356 height 31
type input "*******"
drag, startPoint x: 878, startPoint y: 637, endPoint x: 880, endPoint y: 644, distance: 7.3
click at [878, 637] on form "**********" at bounding box center [770, 271] width 356 height 1059
click at [880, 694] on button "Please select..." at bounding box center [770, 710] width 356 height 31
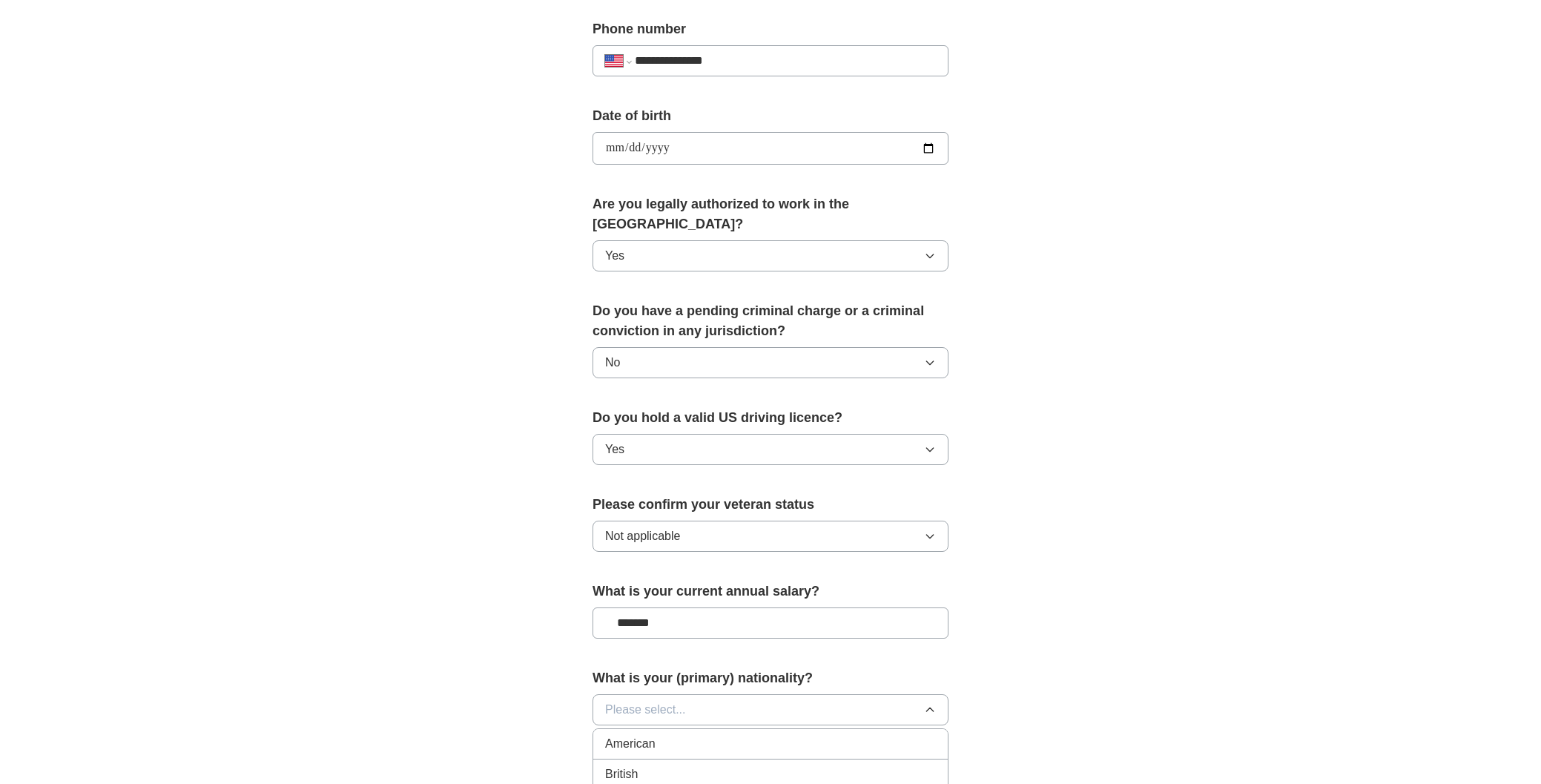
click at [794, 735] on div "American" at bounding box center [770, 744] width 331 height 18
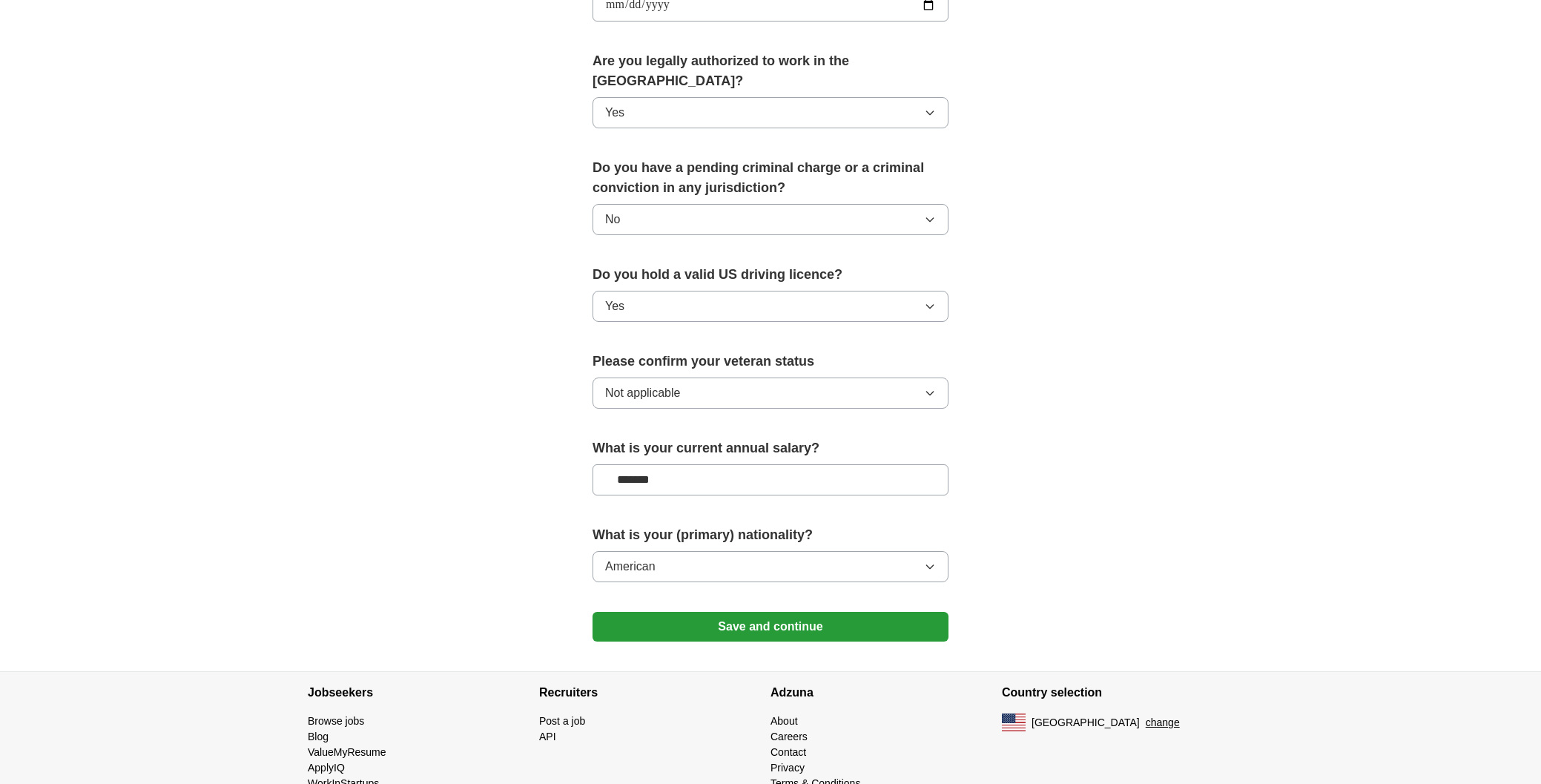
scroll to position [727, 0]
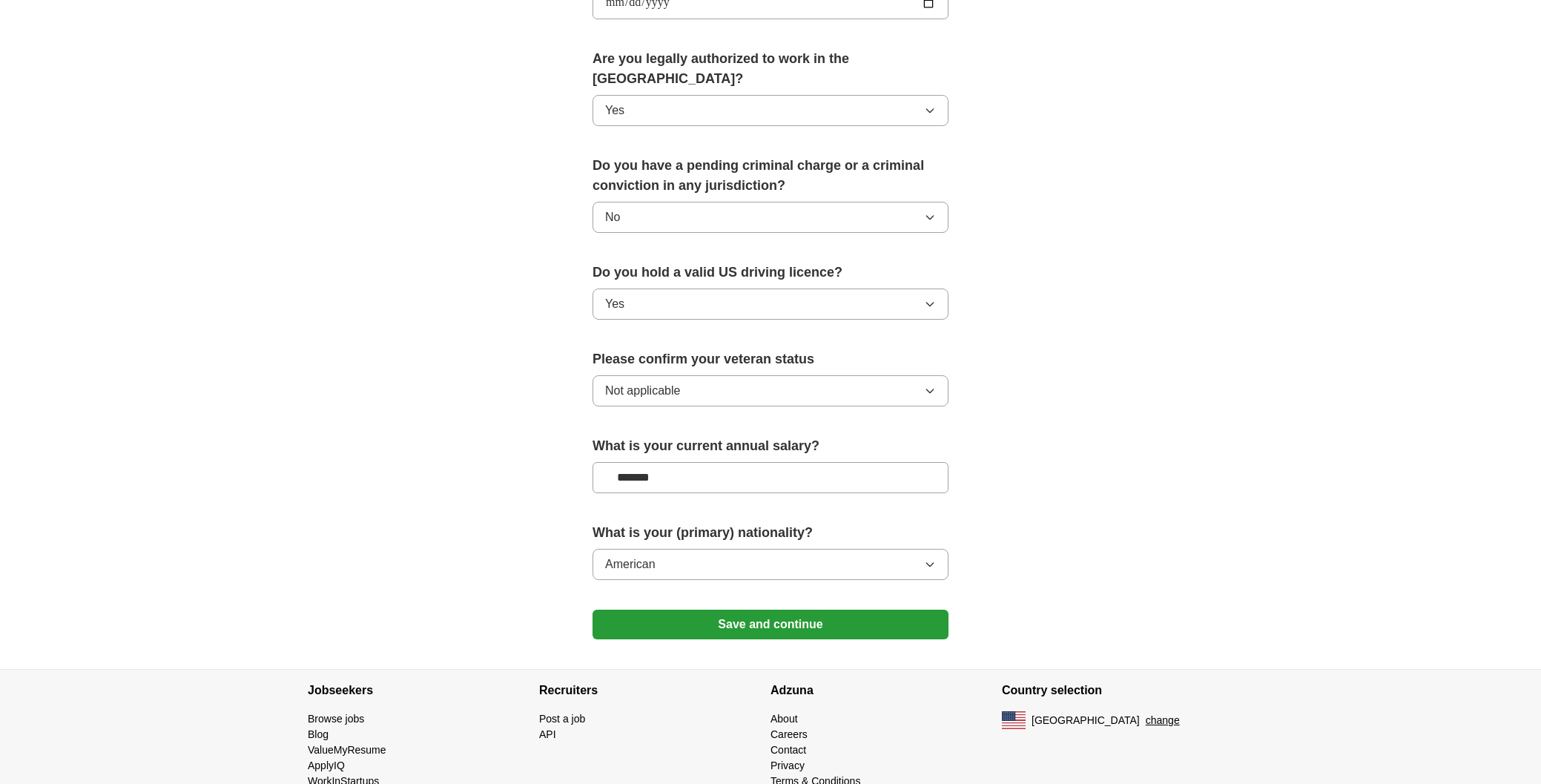
click at [840, 610] on button "Save and continue" at bounding box center [770, 624] width 356 height 29
